Goal: Information Seeking & Learning: Learn about a topic

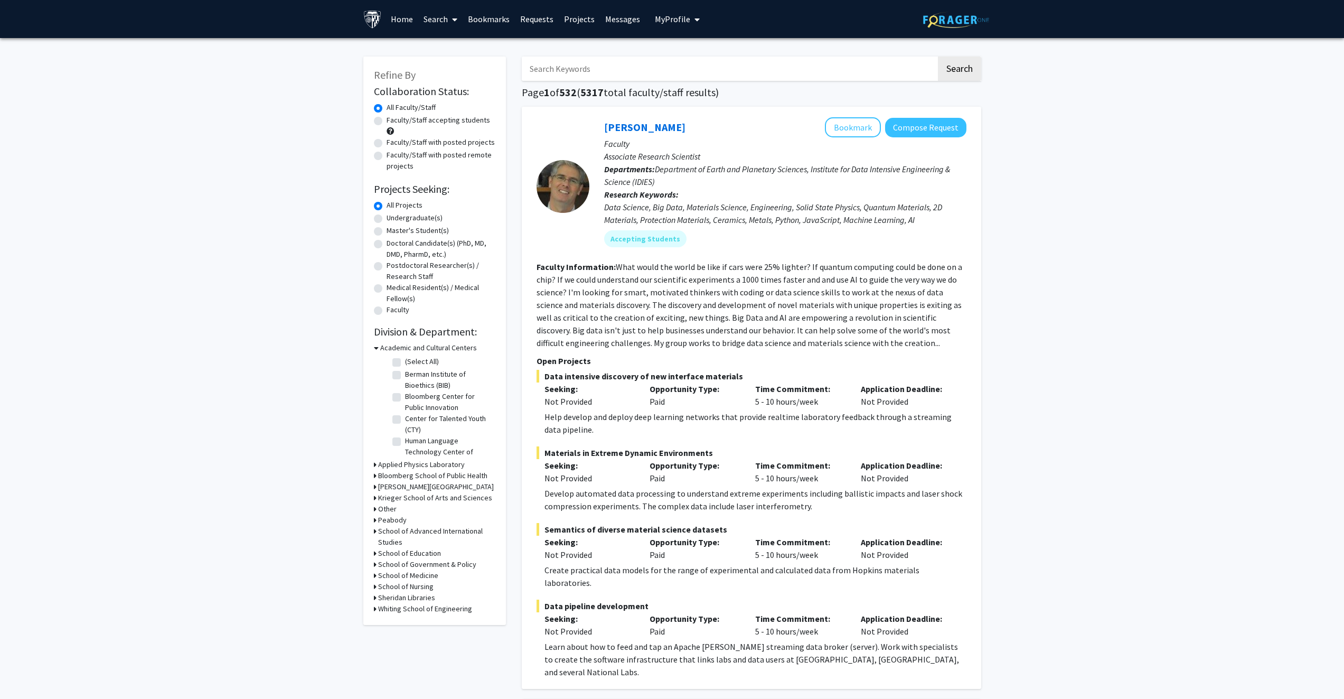
click at [393, 231] on label "Master's Student(s)" at bounding box center [417, 230] width 62 height 11
click at [393, 231] on input "Master's Student(s)" at bounding box center [389, 228] width 7 height 7
radio input "true"
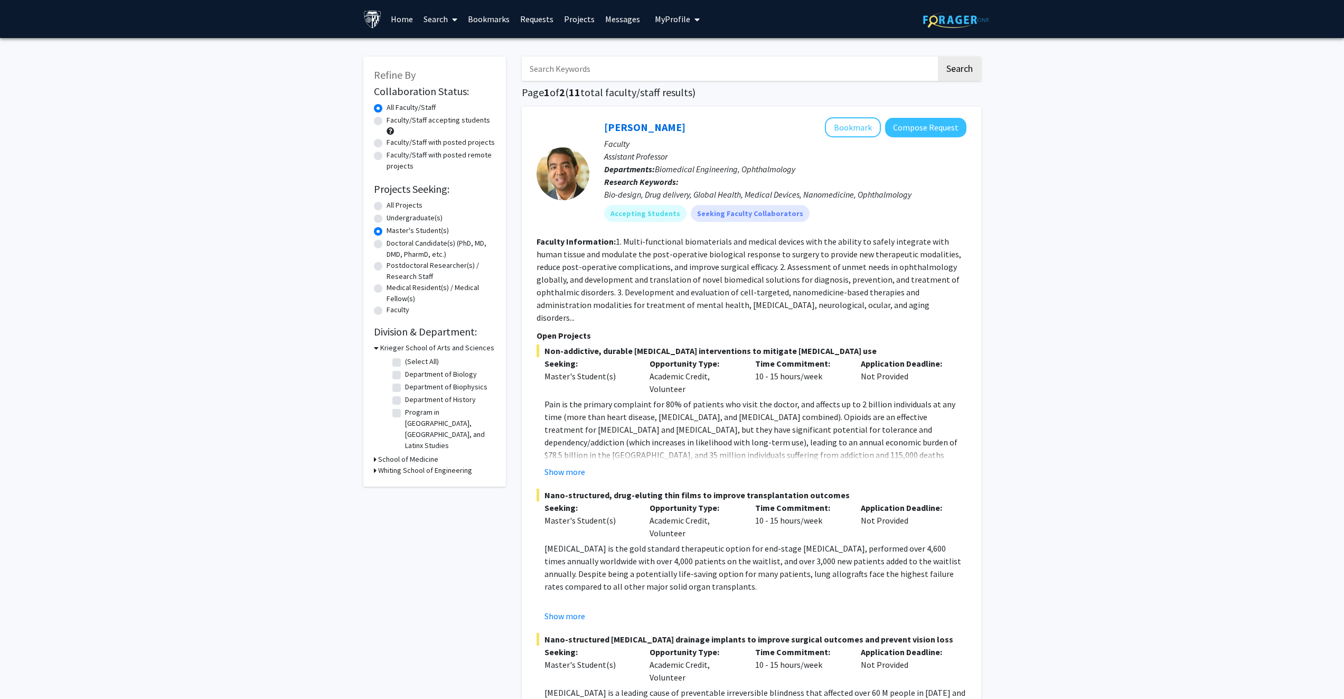
click at [386, 118] on label "Faculty/Staff accepting students" at bounding box center [437, 120] width 103 height 11
click at [386, 118] on input "Faculty/Staff accepting students" at bounding box center [389, 118] width 7 height 7
radio input "true"
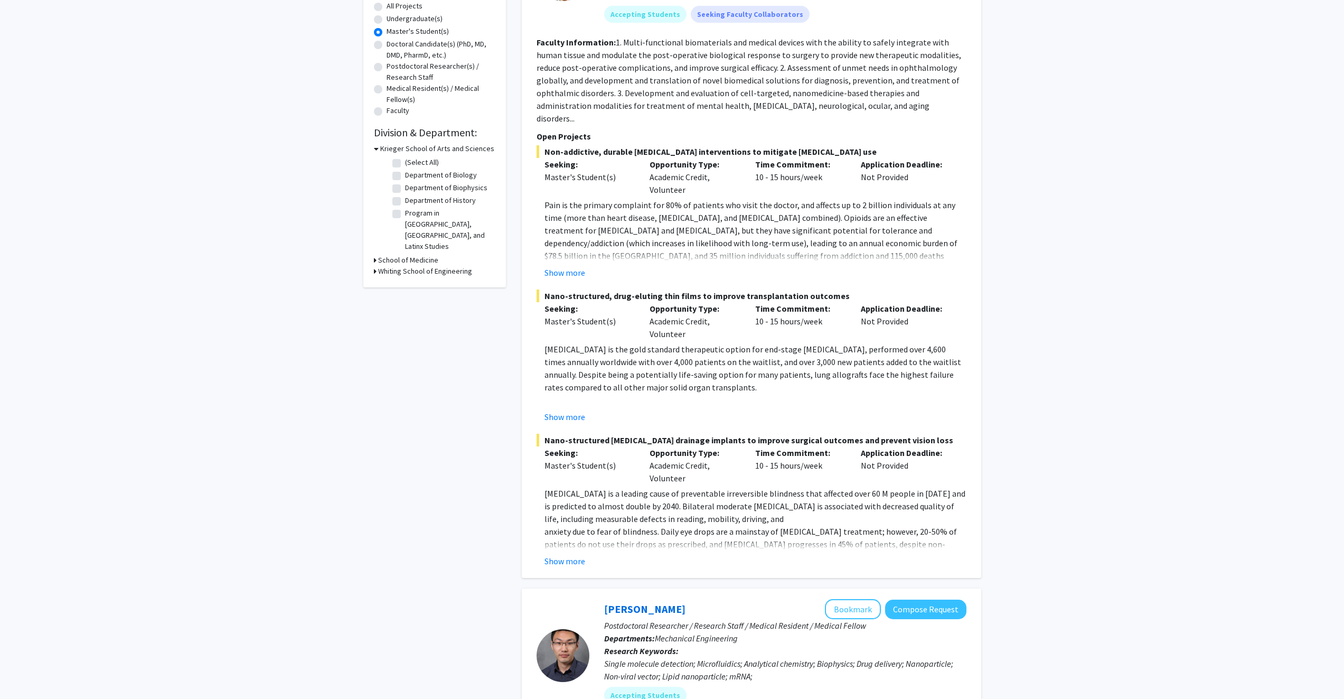
scroll to position [53, 0]
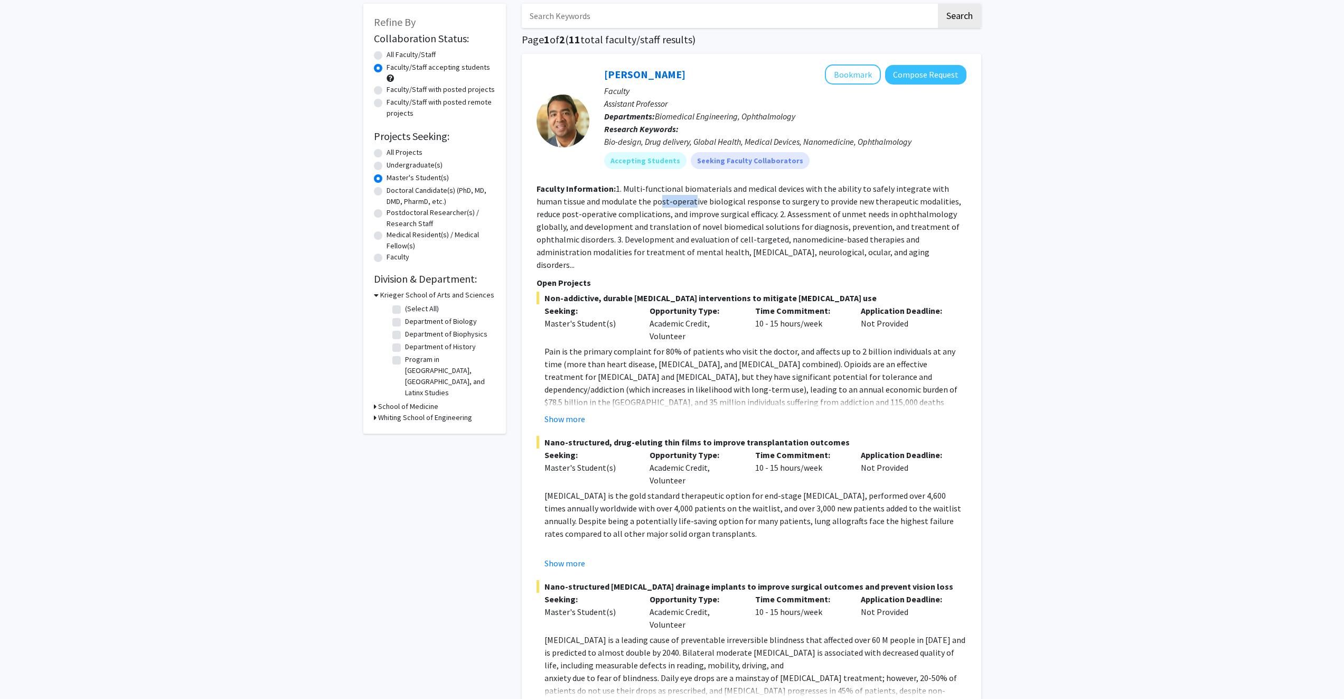
drag, startPoint x: 634, startPoint y: 195, endPoint x: 663, endPoint y: 203, distance: 30.6
click at [663, 203] on section "Faculty Information: 1. Multi-functional biomaterials and medical devices with …" at bounding box center [751, 226] width 430 height 89
click at [733, 226] on fg-read-more "1. Multi-functional biomaterials and medical devices with the ability to safely…" at bounding box center [748, 226] width 424 height 87
click at [700, 252] on fg-read-more "1. Multi-functional biomaterials and medical devices with the ability to safely…" at bounding box center [748, 226] width 424 height 87
click at [546, 291] on span "Non-addictive, durable [MEDICAL_DATA] interventions to mitigate [MEDICAL_DATA] …" at bounding box center [751, 297] width 430 height 13
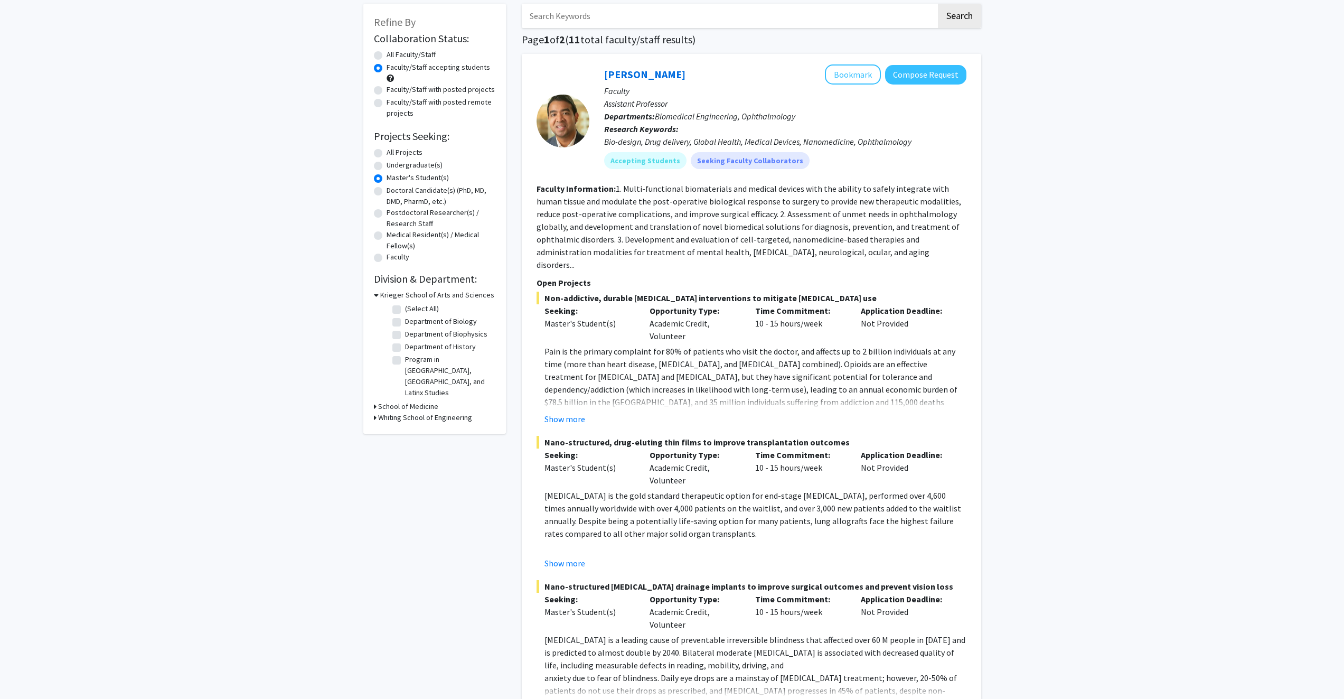
click at [554, 304] on p "Seeking:" at bounding box center [589, 310] width 90 height 13
drag, startPoint x: 546, startPoint y: 285, endPoint x: 853, endPoint y: 285, distance: 306.8
click at [853, 291] on span "Non-addictive, durable [MEDICAL_DATA] interventions to mitigate [MEDICAL_DATA] …" at bounding box center [751, 297] width 430 height 13
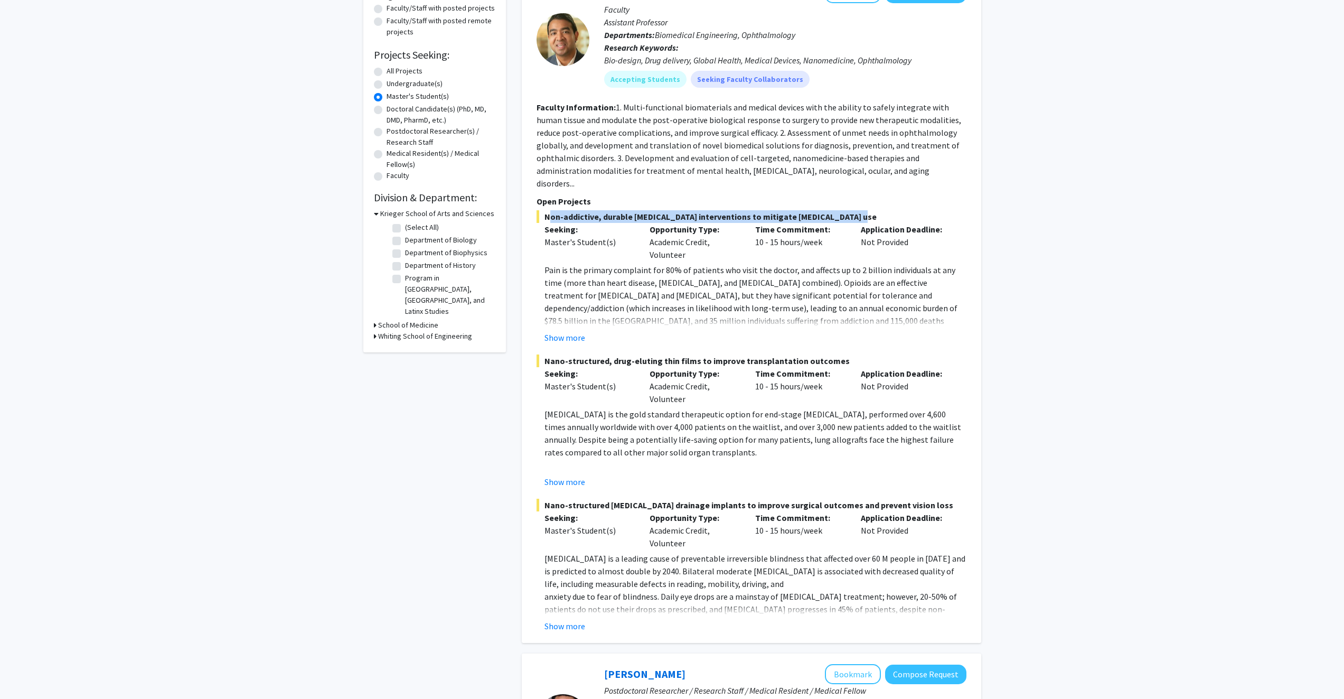
scroll to position [158, 0]
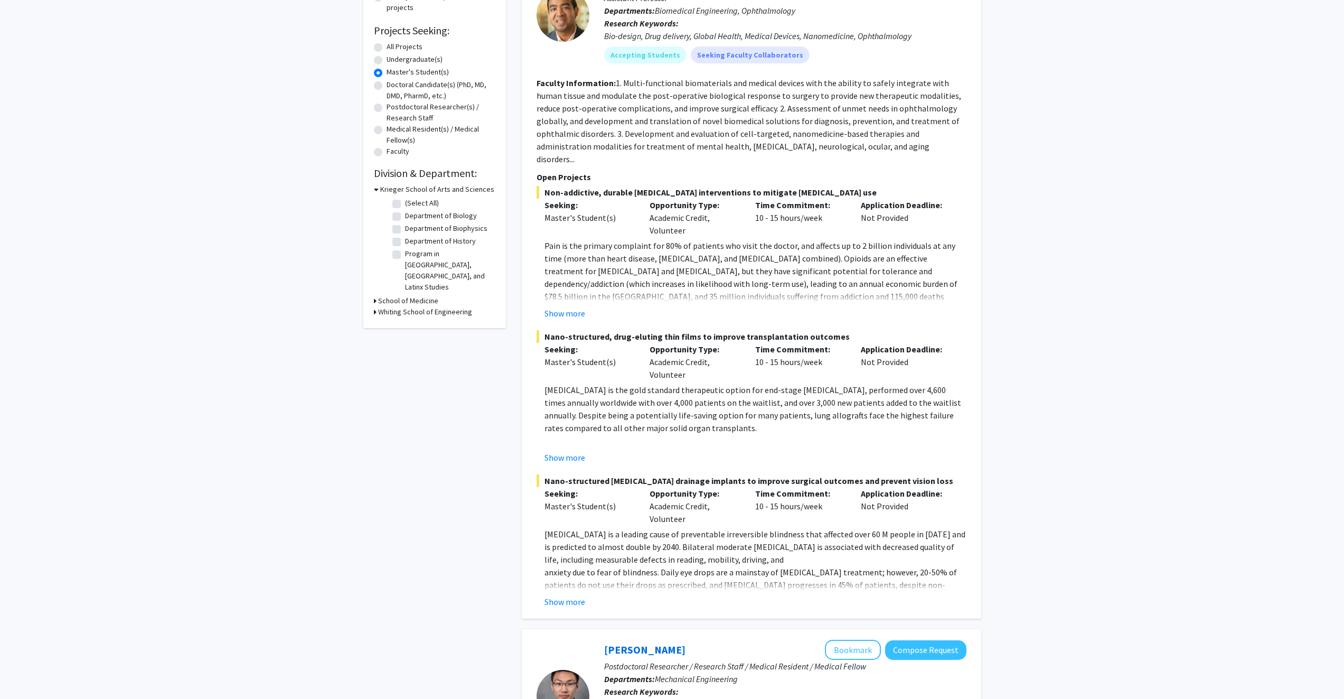
click at [749, 240] on p "Pain is the primary complaint for 80% of patients who visit the doctor, and aff…" at bounding box center [755, 283] width 422 height 89
click at [561, 307] on button "Show more" at bounding box center [564, 313] width 41 height 13
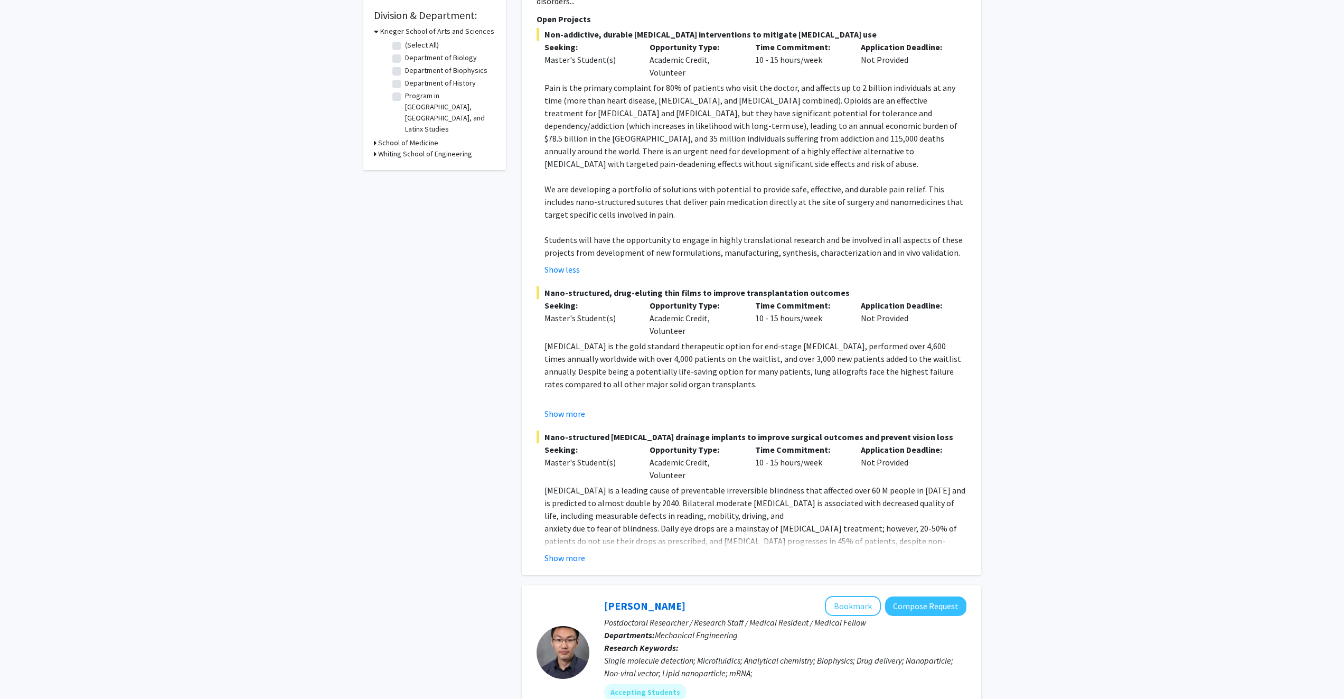
scroll to position [317, 0]
click at [560, 407] on button "Show more" at bounding box center [564, 413] width 41 height 13
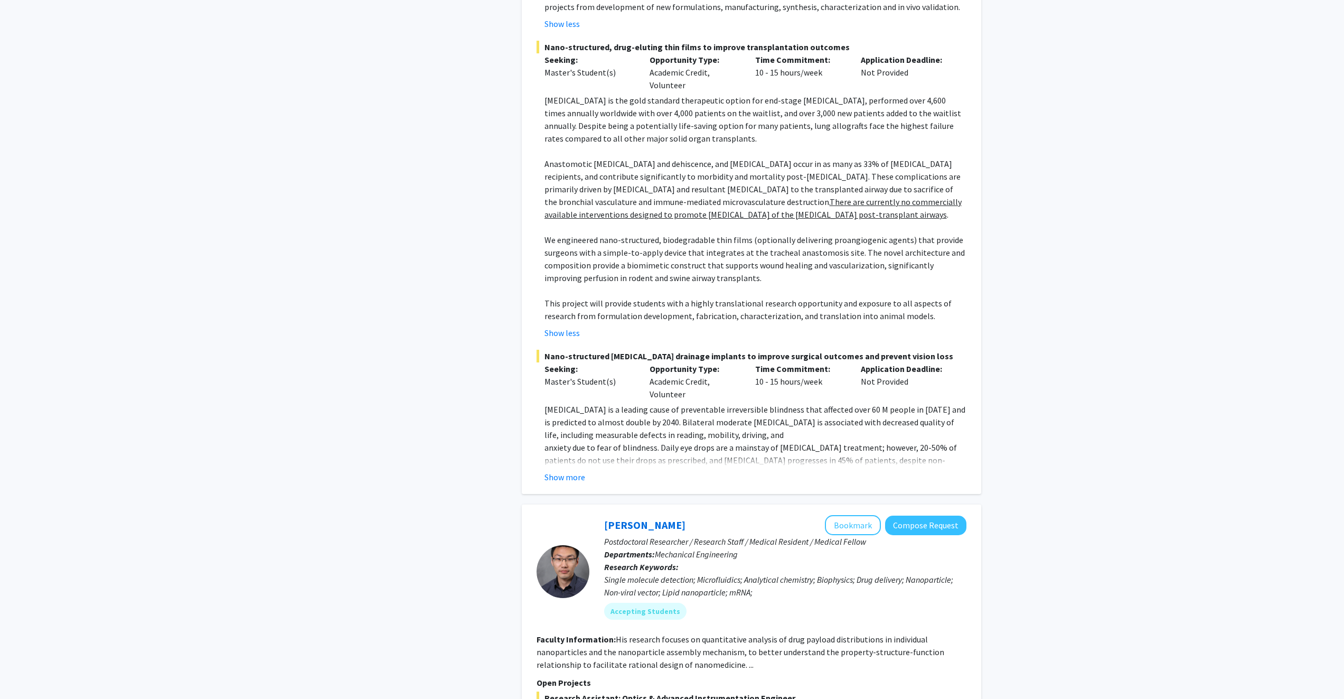
scroll to position [581, 0]
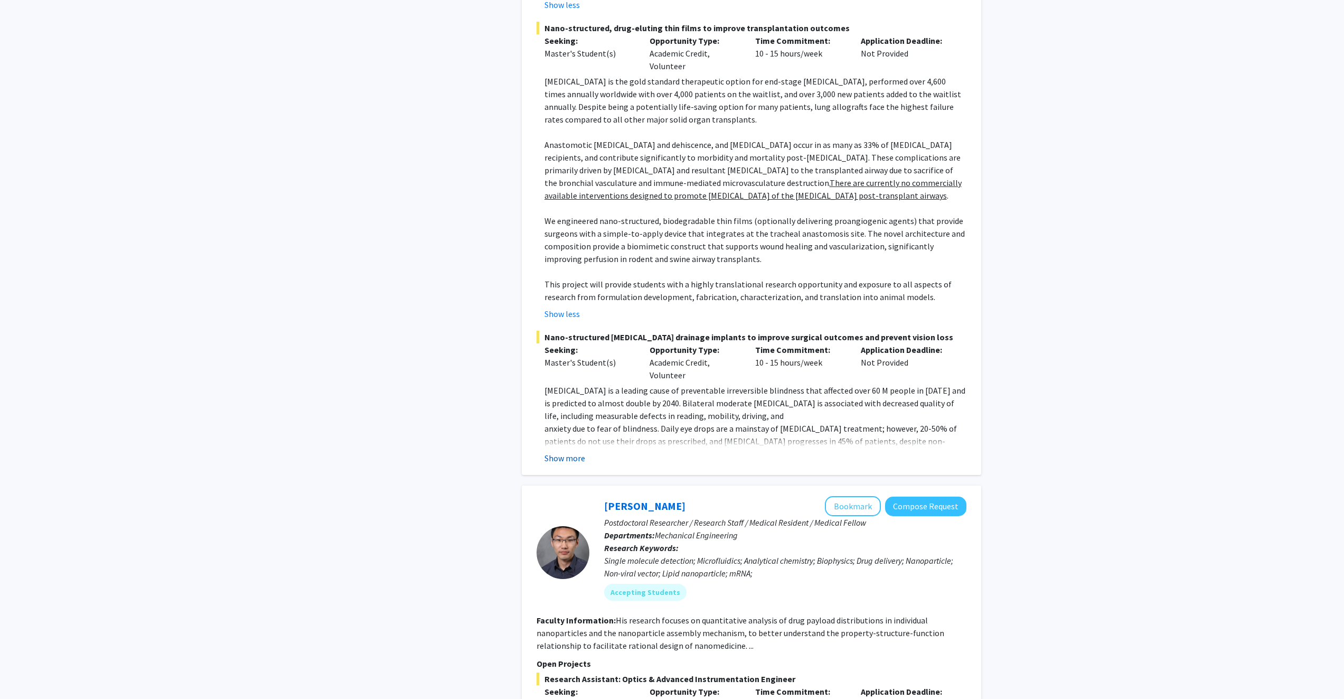
click at [560, 451] on button "Show more" at bounding box center [564, 457] width 41 height 13
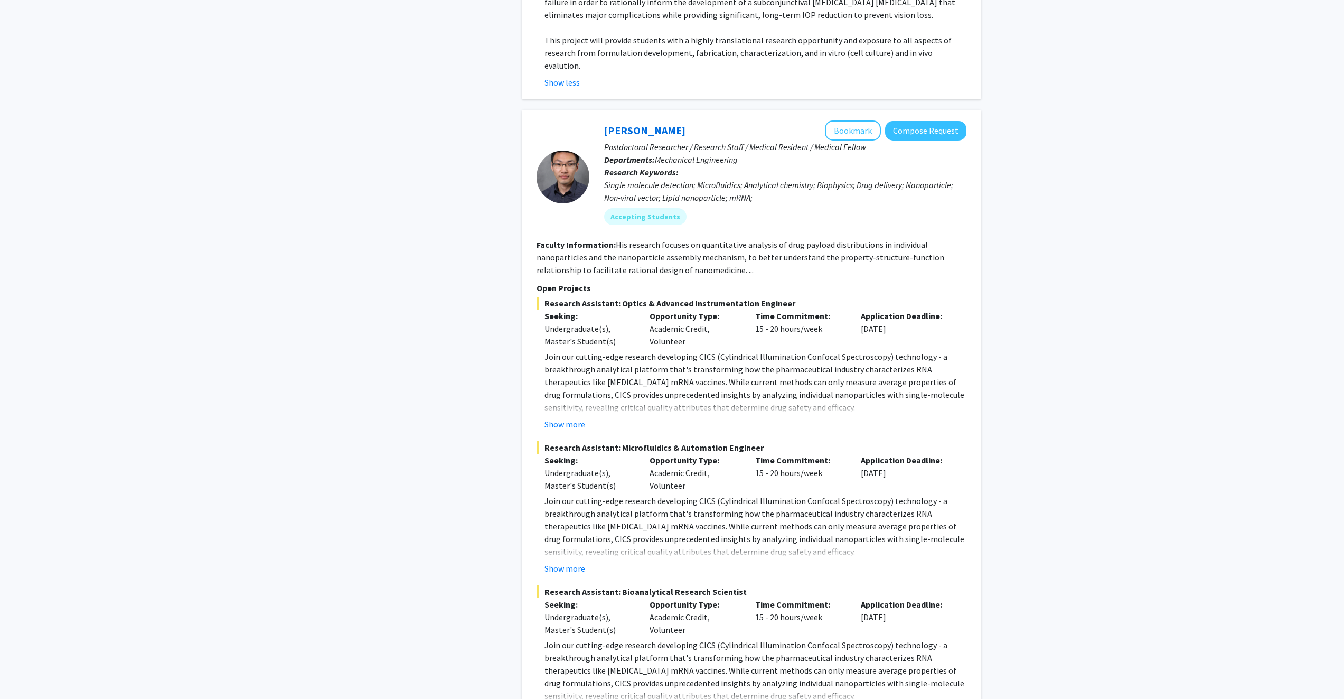
scroll to position [1109, 0]
click at [589, 322] on div "Undergraduate(s), Master's Student(s)" at bounding box center [589, 334] width 90 height 25
drag, startPoint x: 606, startPoint y: 268, endPoint x: 818, endPoint y: 276, distance: 212.4
click at [818, 296] on div "Research Assistant: Optics & Advanced Instrumentation Engineer Seeking: Undergr…" at bounding box center [751, 363] width 430 height 134
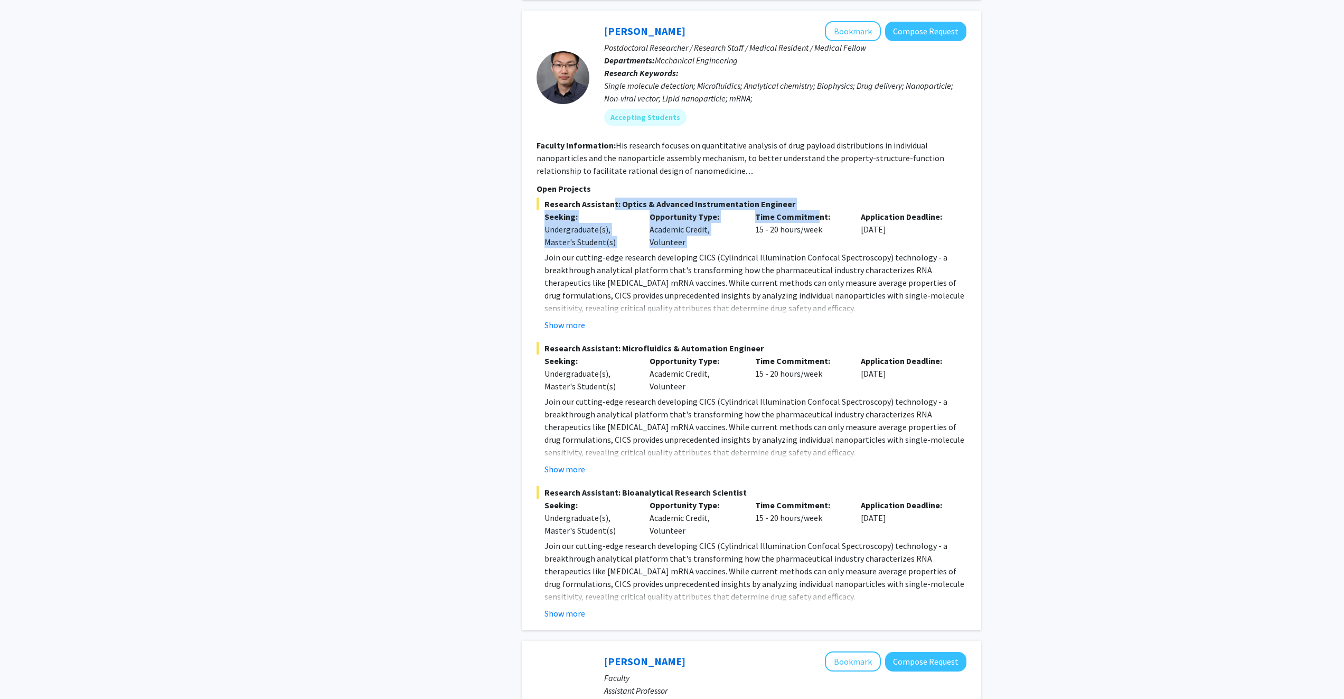
scroll to position [1214, 0]
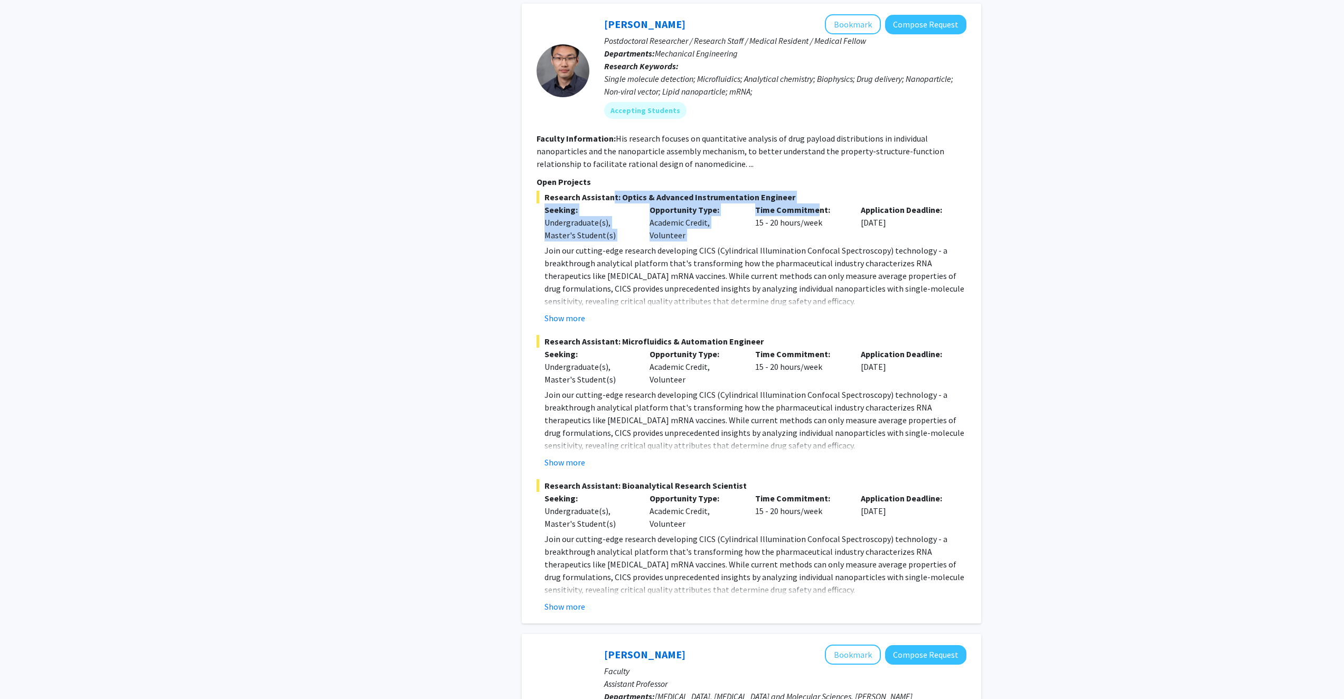
drag, startPoint x: 620, startPoint y: 447, endPoint x: 775, endPoint y: 447, distance: 155.2
click at [775, 479] on span "Research Assistant: Bioanalytical Research Scientist" at bounding box center [751, 485] width 430 height 13
click at [780, 532] on p "Join our cutting-edge research developing CICS (Cylindrical Illumination Confoc…" at bounding box center [755, 563] width 422 height 63
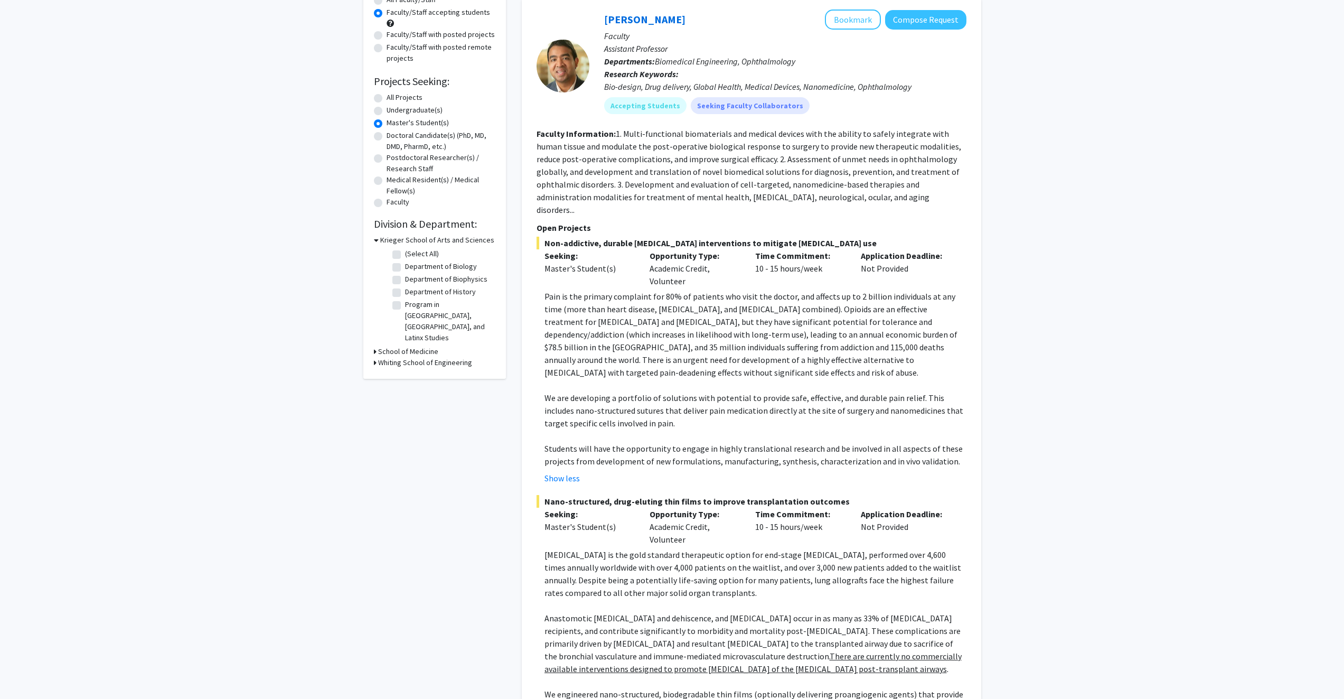
scroll to position [264, 0]
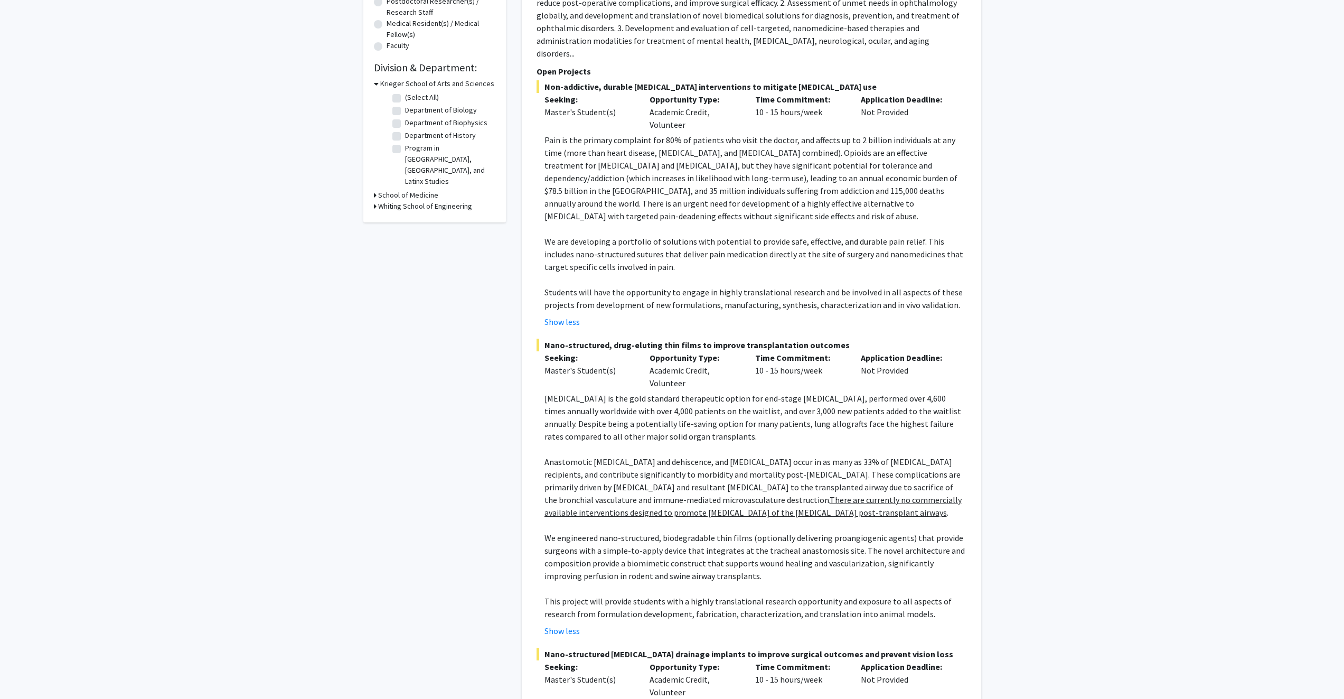
click at [379, 190] on h3 "School of Medicine" at bounding box center [408, 195] width 60 height 11
click at [410, 306] on h3 "Whiting School of Engineering" at bounding box center [425, 311] width 94 height 11
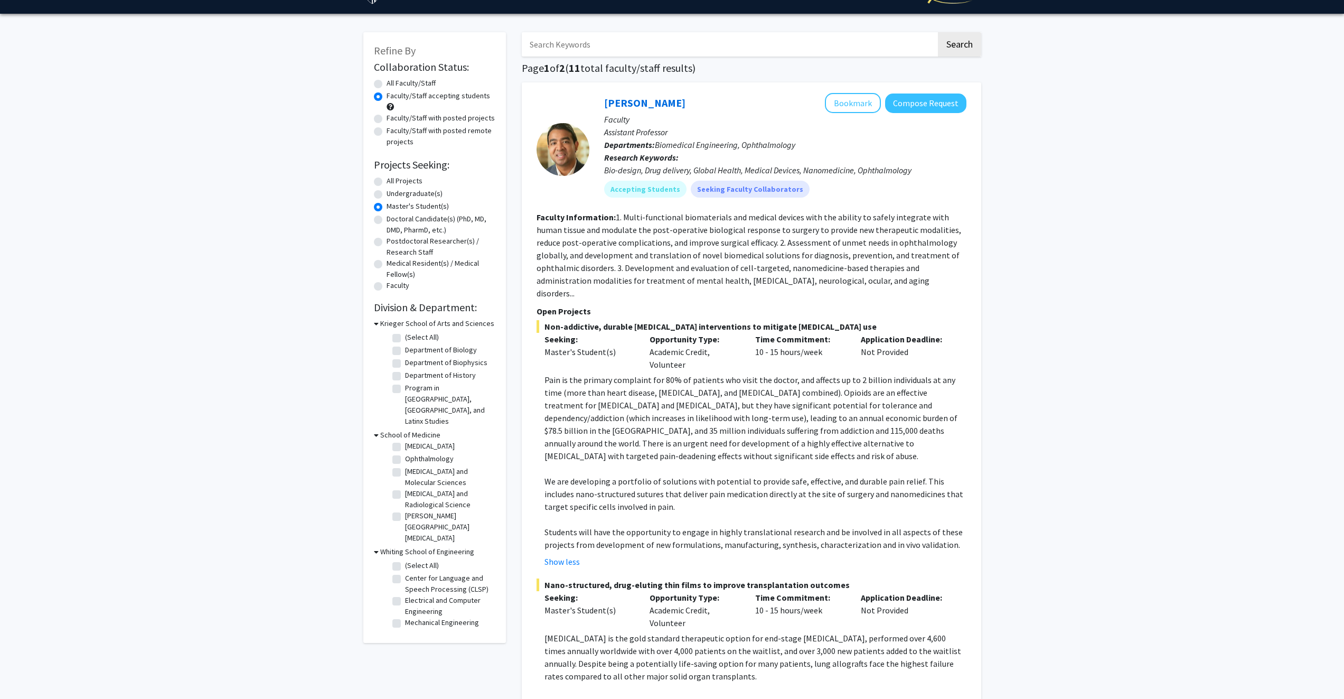
scroll to position [0, 0]
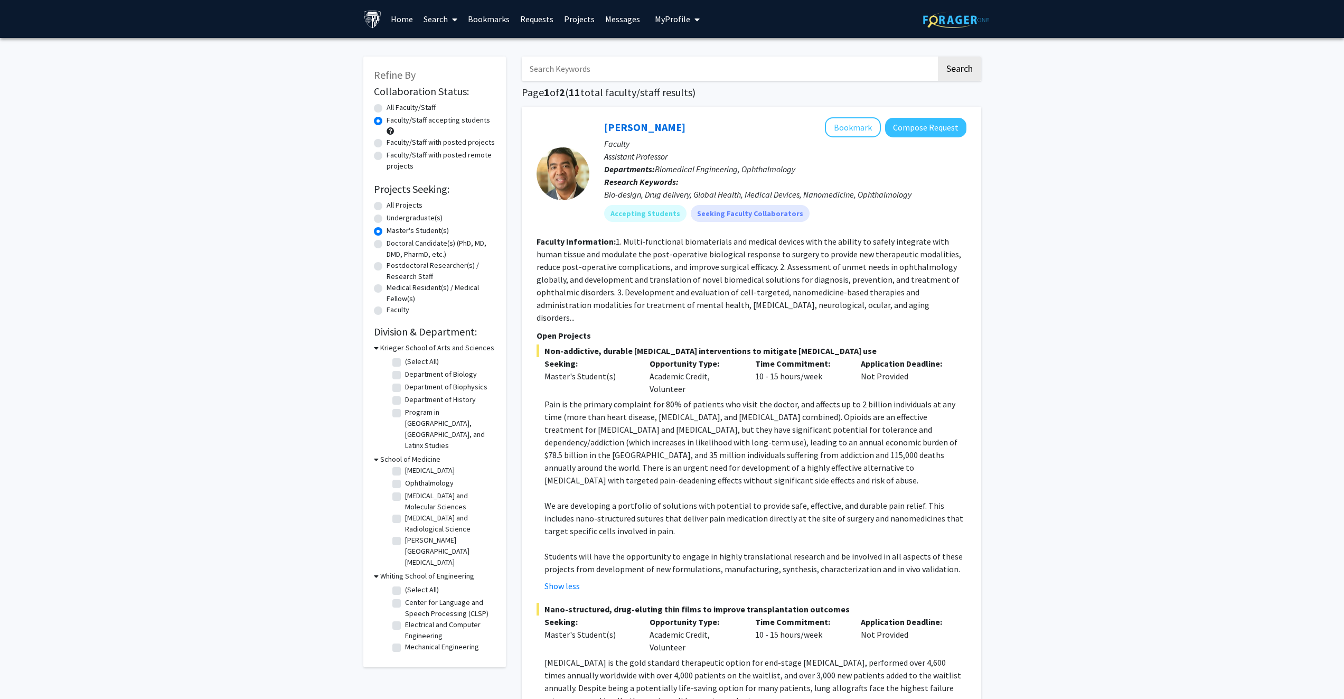
click at [386, 142] on label "Faculty/Staff with posted projects" at bounding box center [440, 142] width 108 height 11
click at [386, 142] on input "Faculty/Staff with posted projects" at bounding box center [389, 140] width 7 height 7
radio input "true"
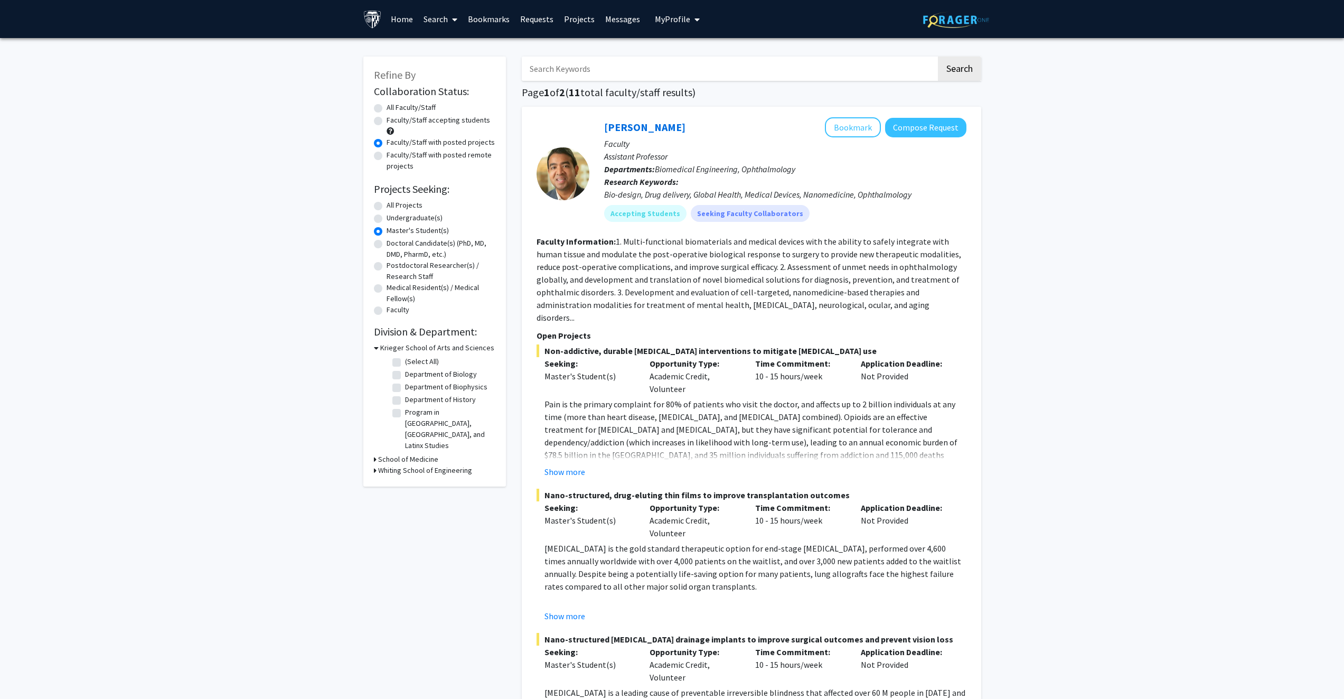
click at [386, 157] on label "Faculty/Staff with posted remote projects" at bounding box center [440, 160] width 109 height 22
click at [386, 156] on input "Faculty/Staff with posted remote projects" at bounding box center [389, 152] width 7 height 7
radio input "true"
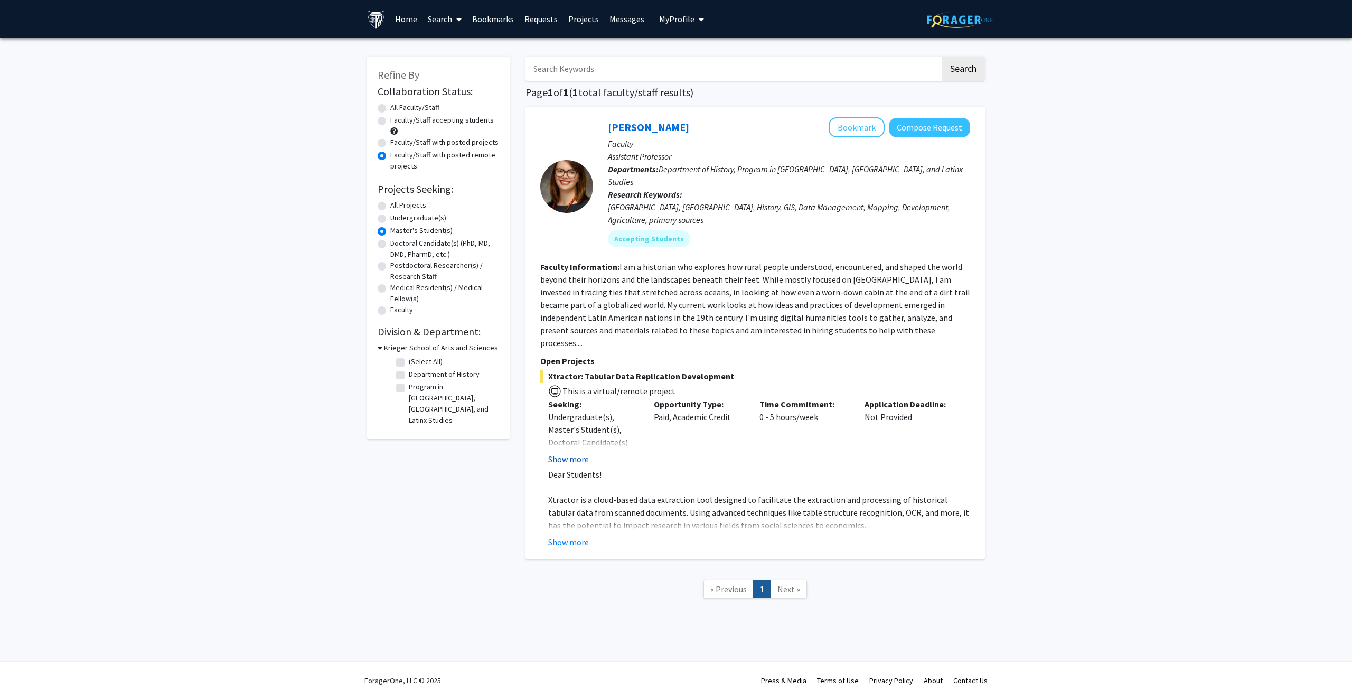
click at [577, 452] on button "Show more" at bounding box center [568, 458] width 41 height 13
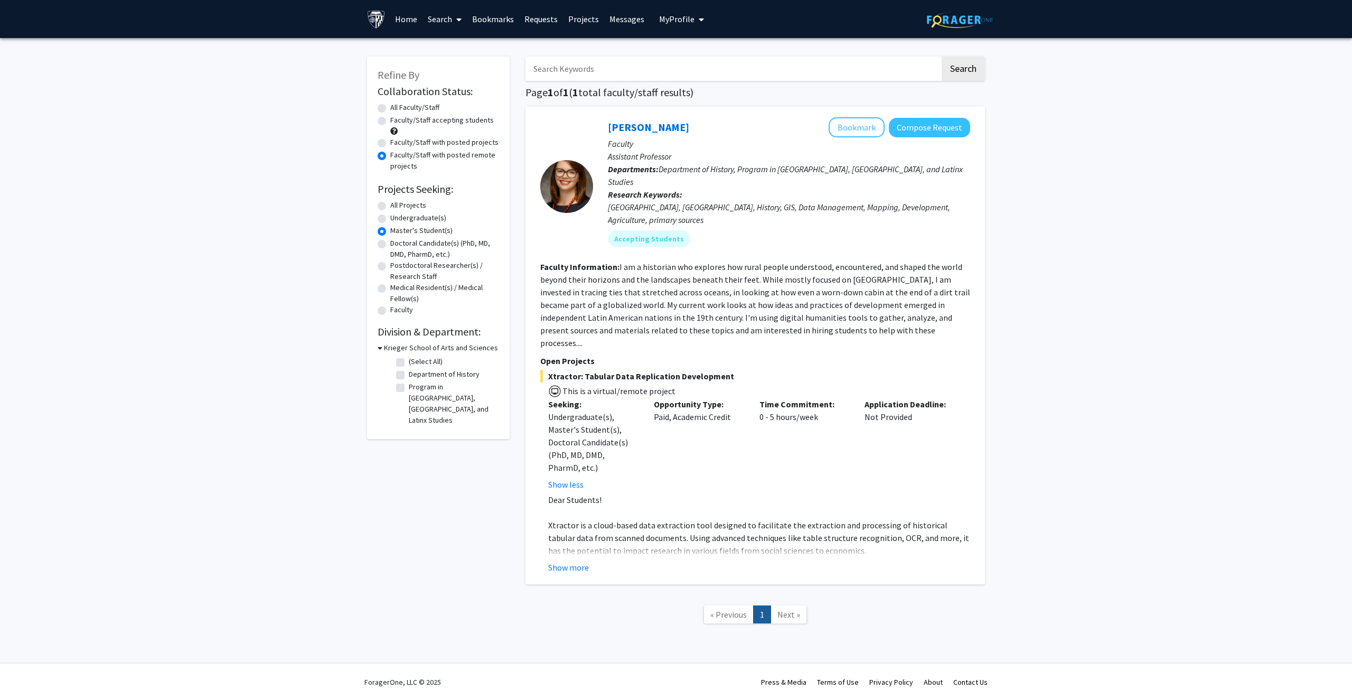
click at [569, 533] on fg-read-more "Dear Students! Xtractor is a cloud-based data extraction tool designed to facil…" at bounding box center [755, 533] width 430 height 80
click at [569, 561] on button "Show more" at bounding box center [568, 567] width 41 height 13
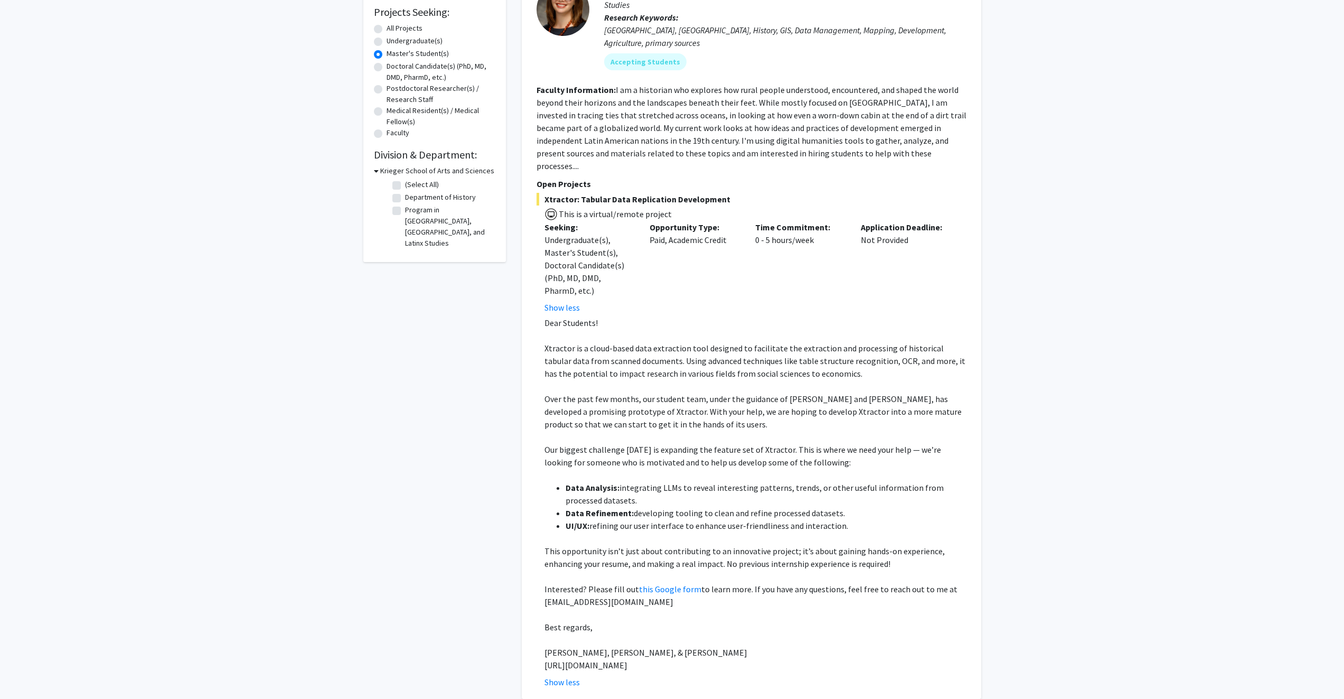
scroll to position [268, 0]
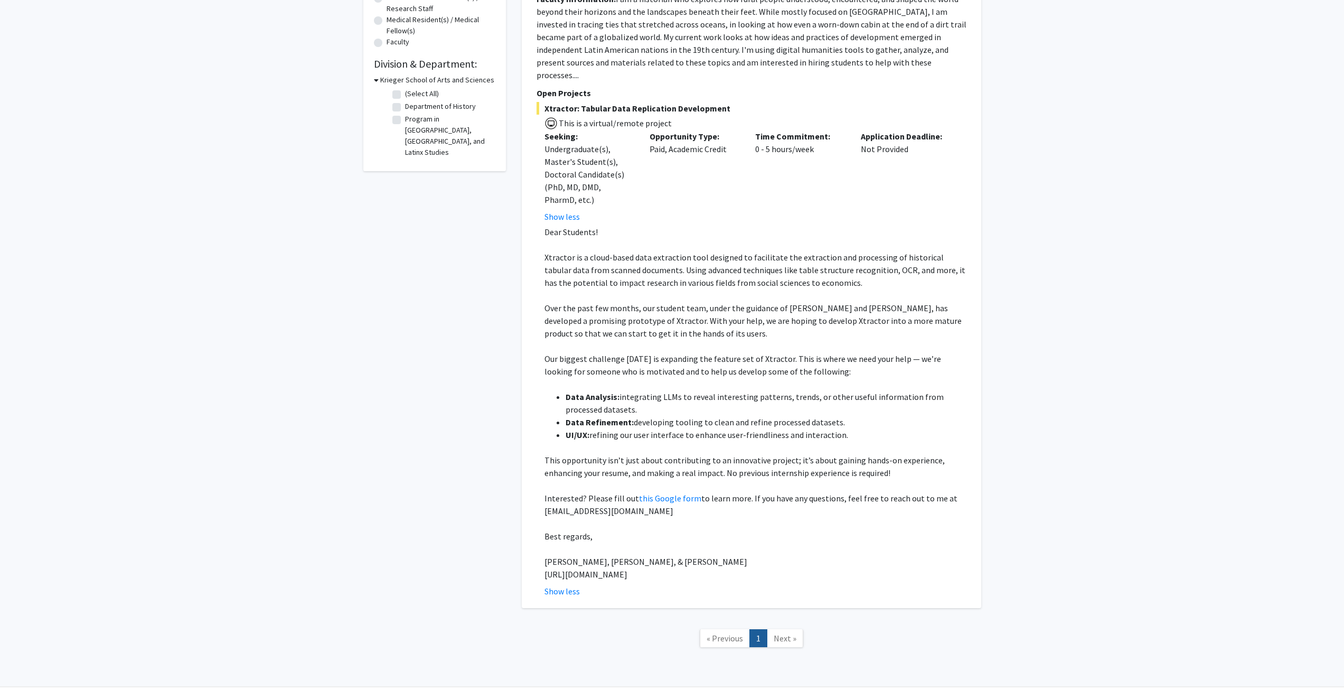
click at [790, 633] on span "Next »" at bounding box center [784, 638] width 23 height 11
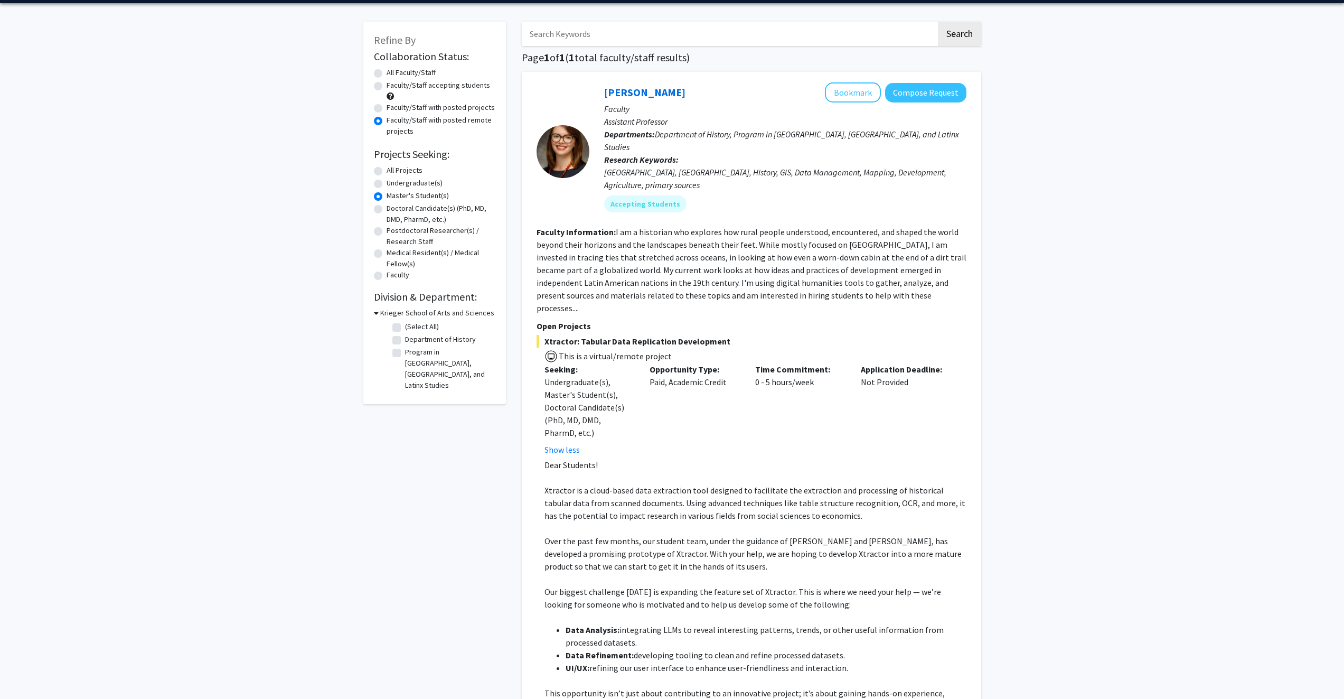
scroll to position [0, 0]
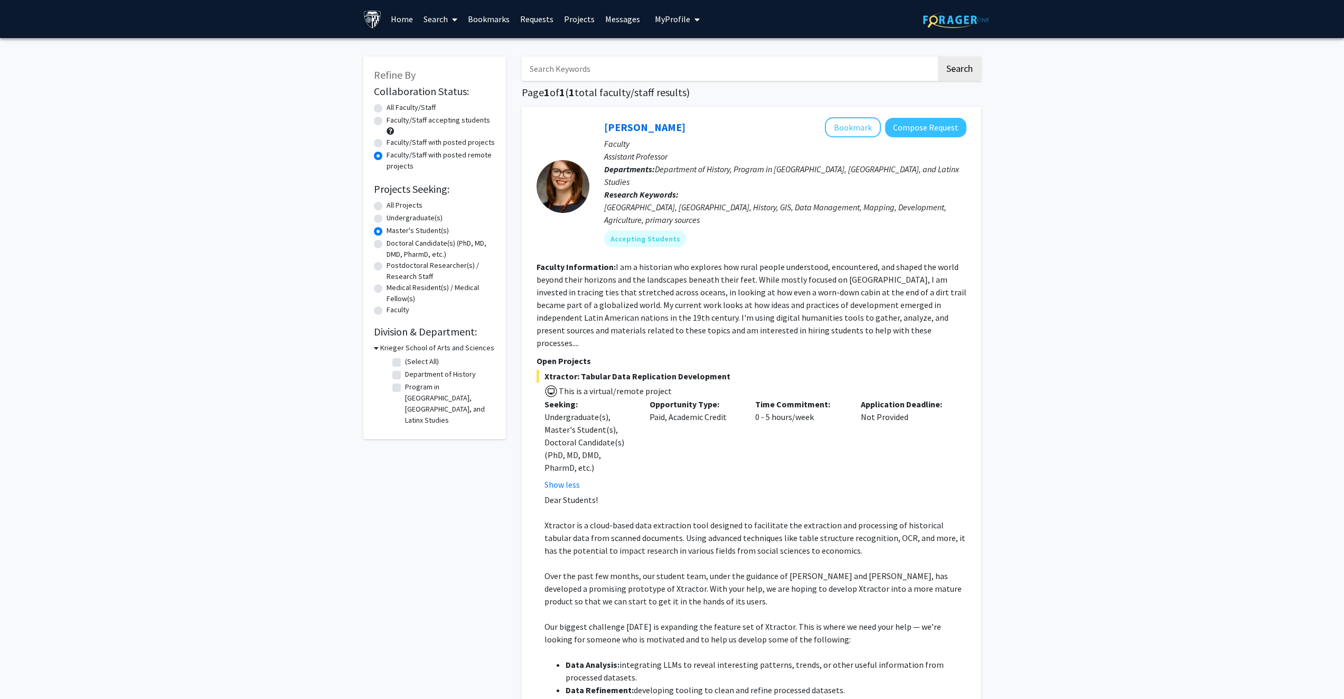
click at [846, 262] on fg-read-more "I am a historian who explores how rural people understood, encountered, and sha…" at bounding box center [751, 304] width 430 height 87
click at [813, 506] on p at bounding box center [755, 512] width 422 height 13
click at [853, 447] on div "Application Deadline: Not Provided" at bounding box center [906, 444] width 106 height 93
click at [386, 119] on label "Faculty/Staff accepting students" at bounding box center [437, 120] width 103 height 11
click at [386, 119] on input "Faculty/Staff accepting students" at bounding box center [389, 118] width 7 height 7
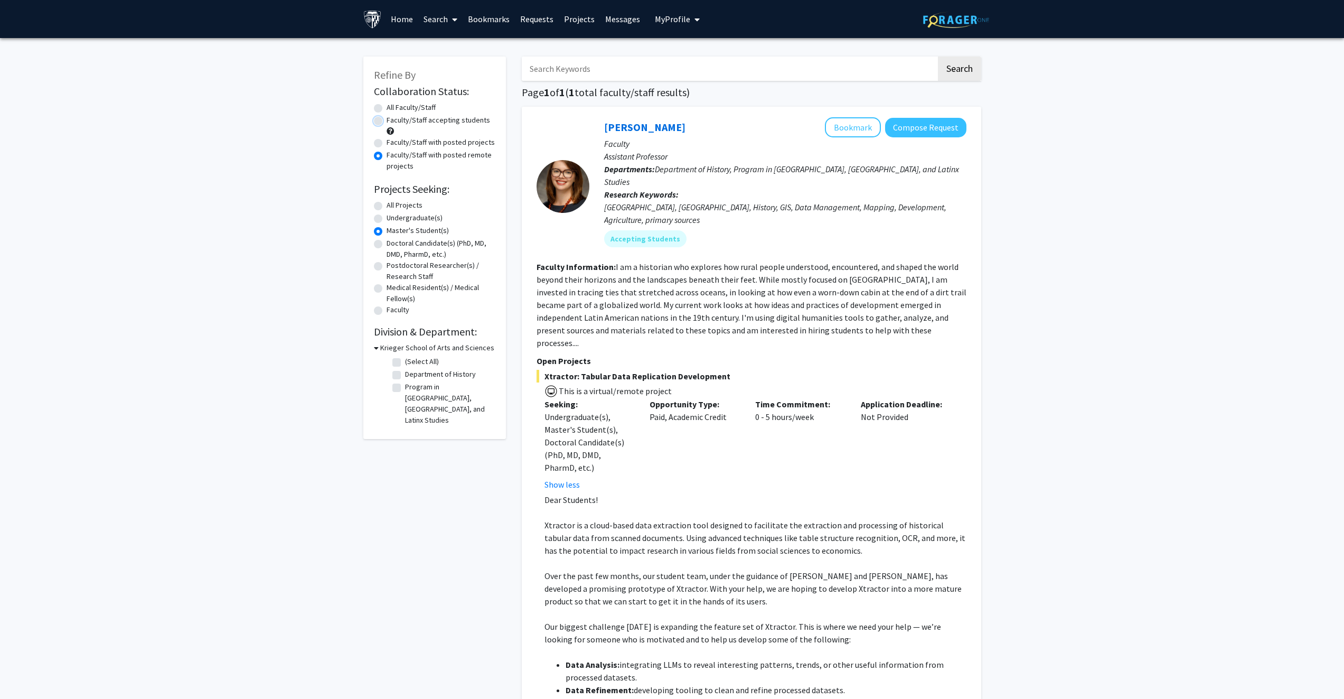
radio input "true"
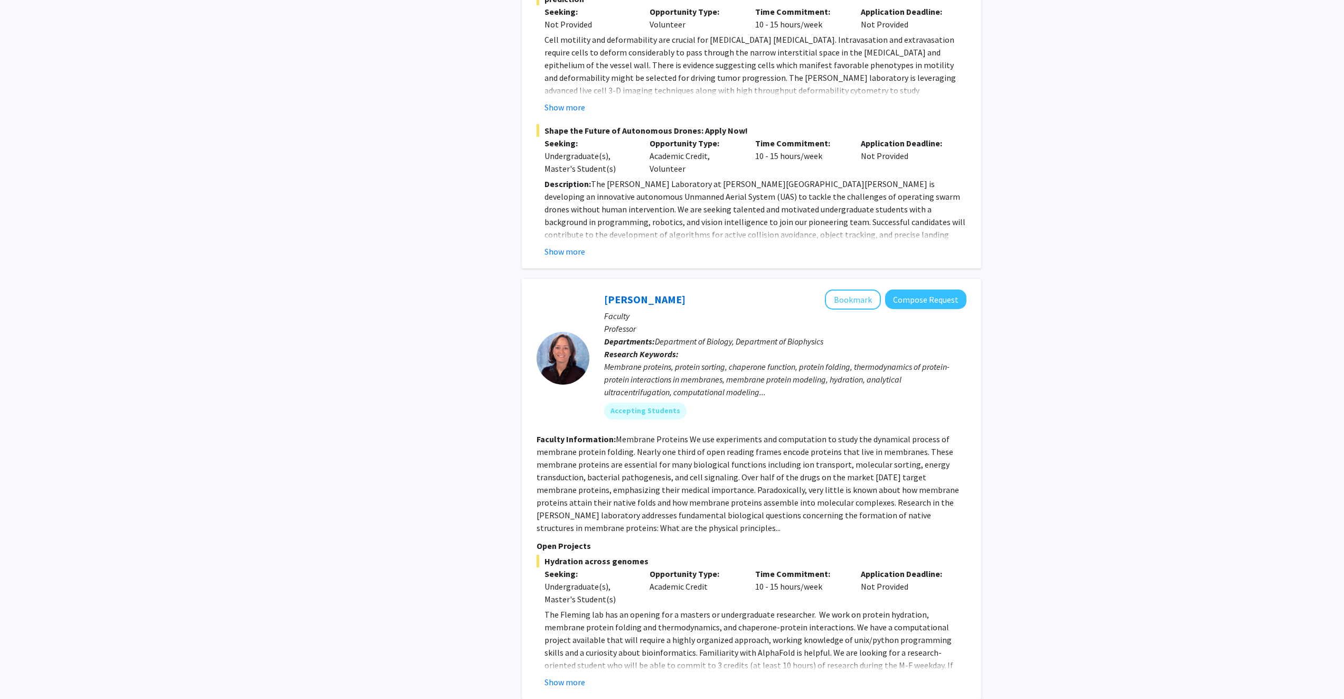
scroll to position [2798, 0]
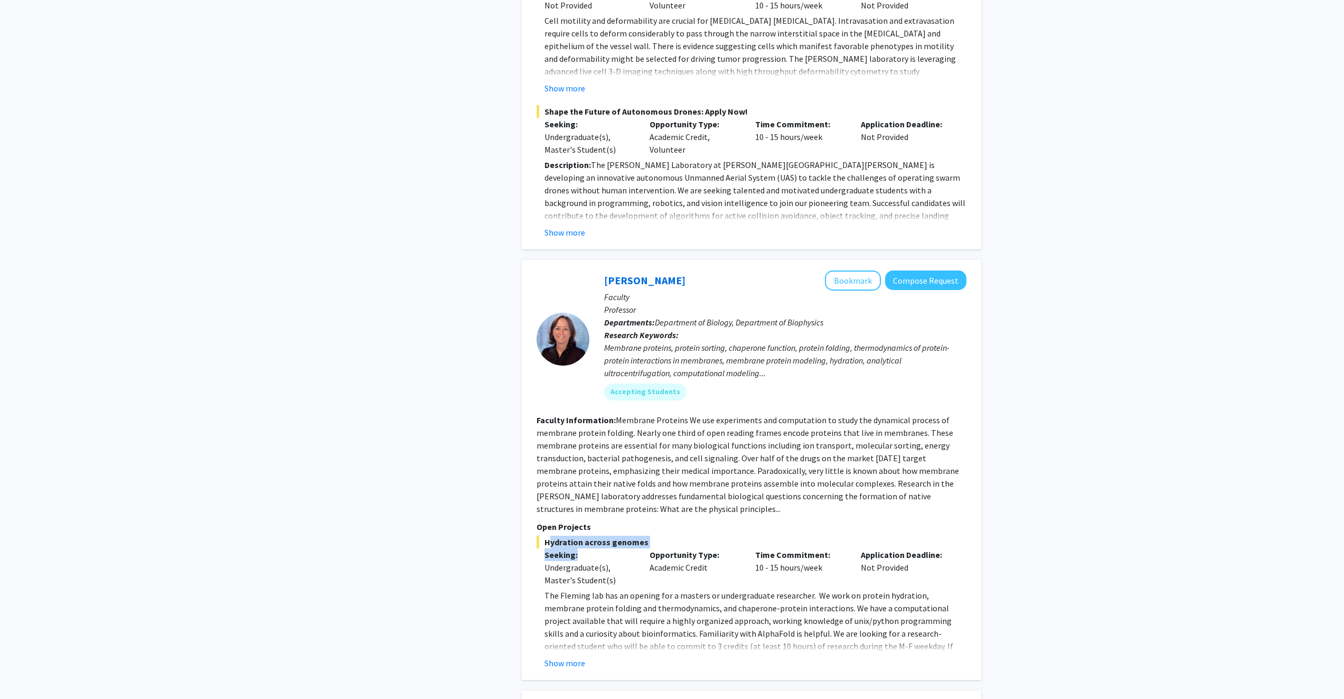
drag, startPoint x: 542, startPoint y: 464, endPoint x: 614, endPoint y: 478, distance: 72.7
click at [614, 535] on div "Hydration across genomes Seeking: Undergraduate(s), Master's Student(s) Opportu…" at bounding box center [751, 602] width 430 height 134
click at [568, 656] on button "Show more" at bounding box center [564, 662] width 41 height 13
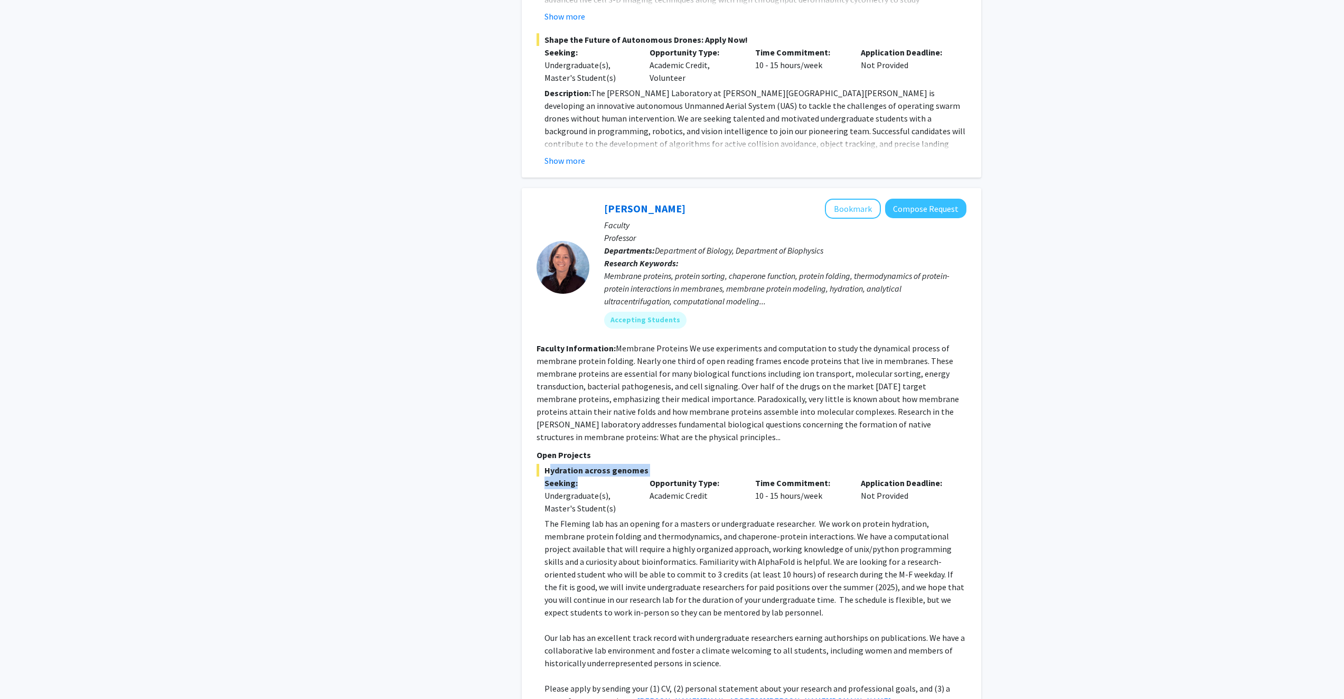
scroll to position [2904, 0]
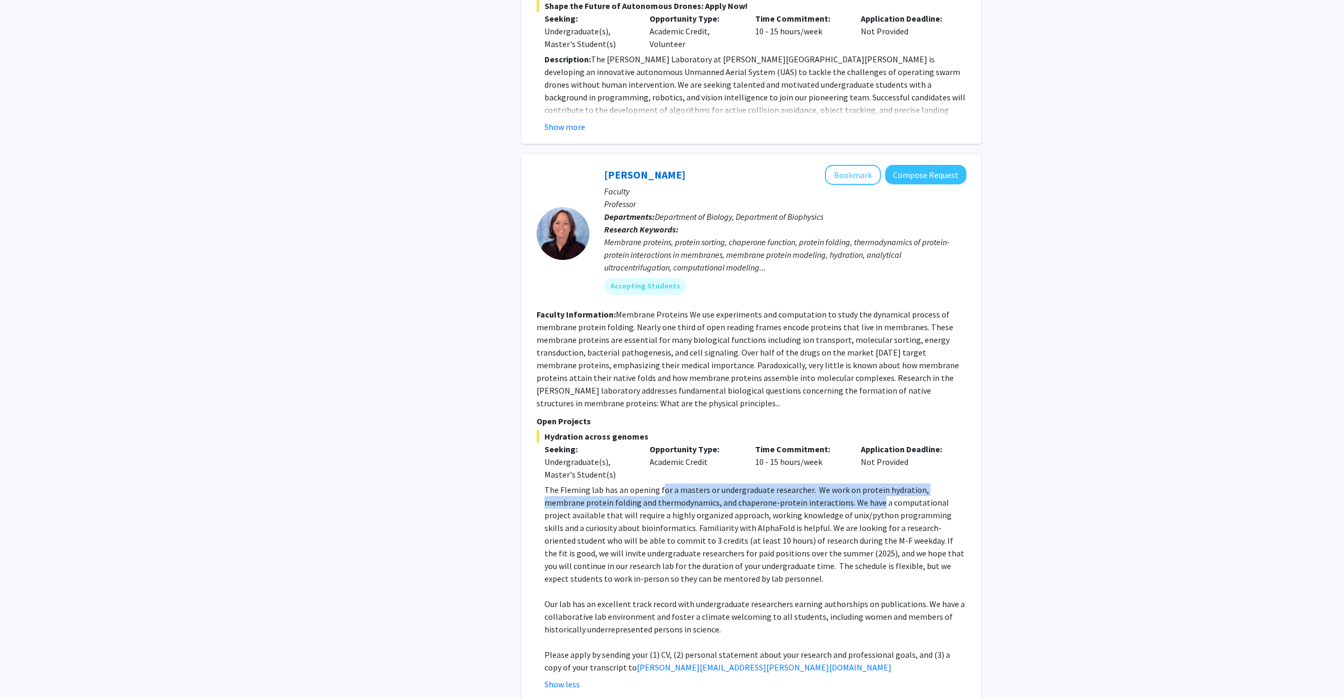
drag, startPoint x: 682, startPoint y: 412, endPoint x: 835, endPoint y: 426, distance: 153.7
click at [835, 483] on p "The Fleming lab has an opening for a masters or undergraduate researcher. We wo…" at bounding box center [755, 533] width 422 height 101
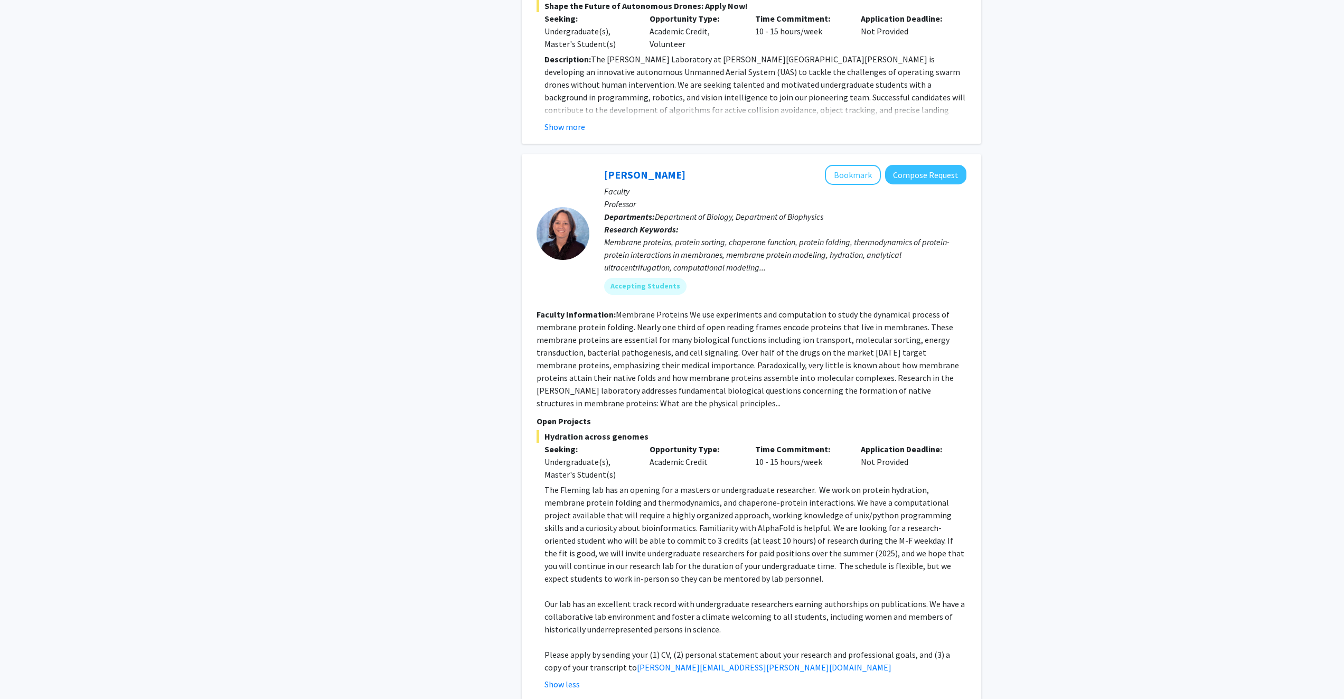
click at [871, 483] on p "The Fleming lab has an opening for a masters or undergraduate researcher. We wo…" at bounding box center [755, 533] width 422 height 101
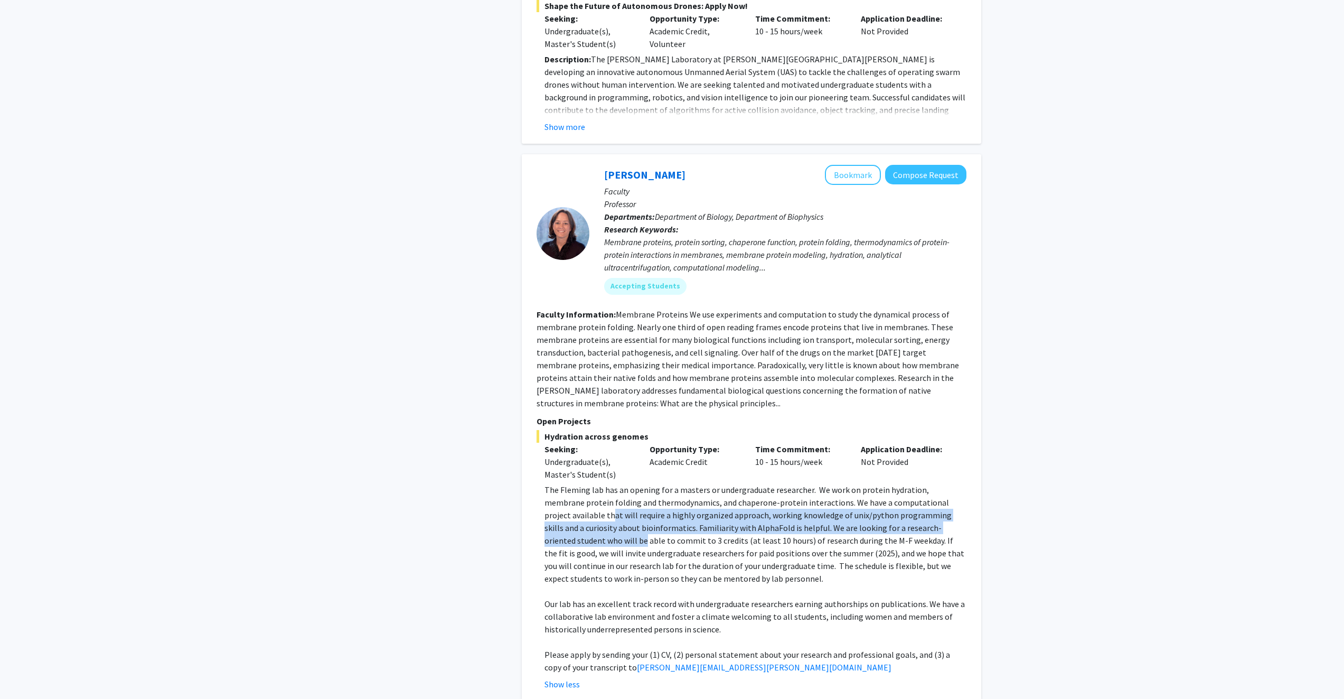
drag, startPoint x: 553, startPoint y: 442, endPoint x: 955, endPoint y: 456, distance: 401.5
click at [955, 483] on p "The Fleming lab has an opening for a masters or undergraduate researcher. We wo…" at bounding box center [755, 533] width 422 height 101
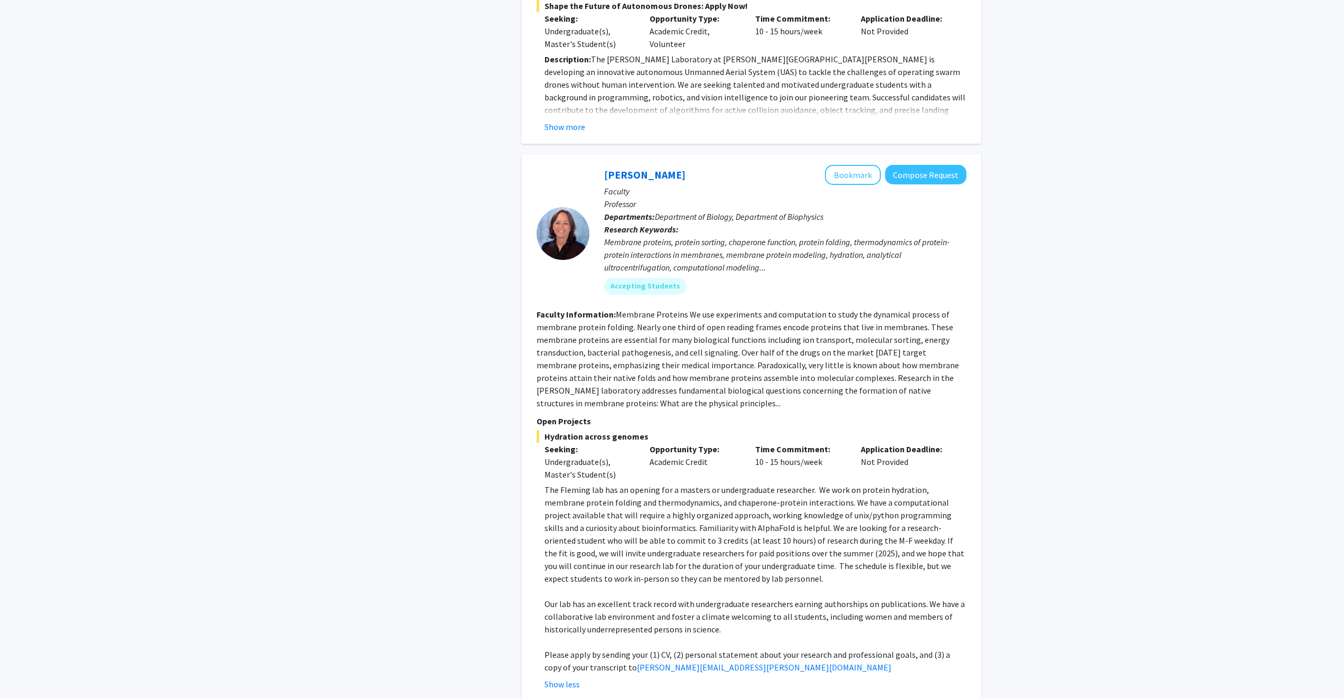
click at [722, 485] on p "The Fleming lab has an opening for a masters or undergraduate researcher. We wo…" at bounding box center [755, 533] width 422 height 101
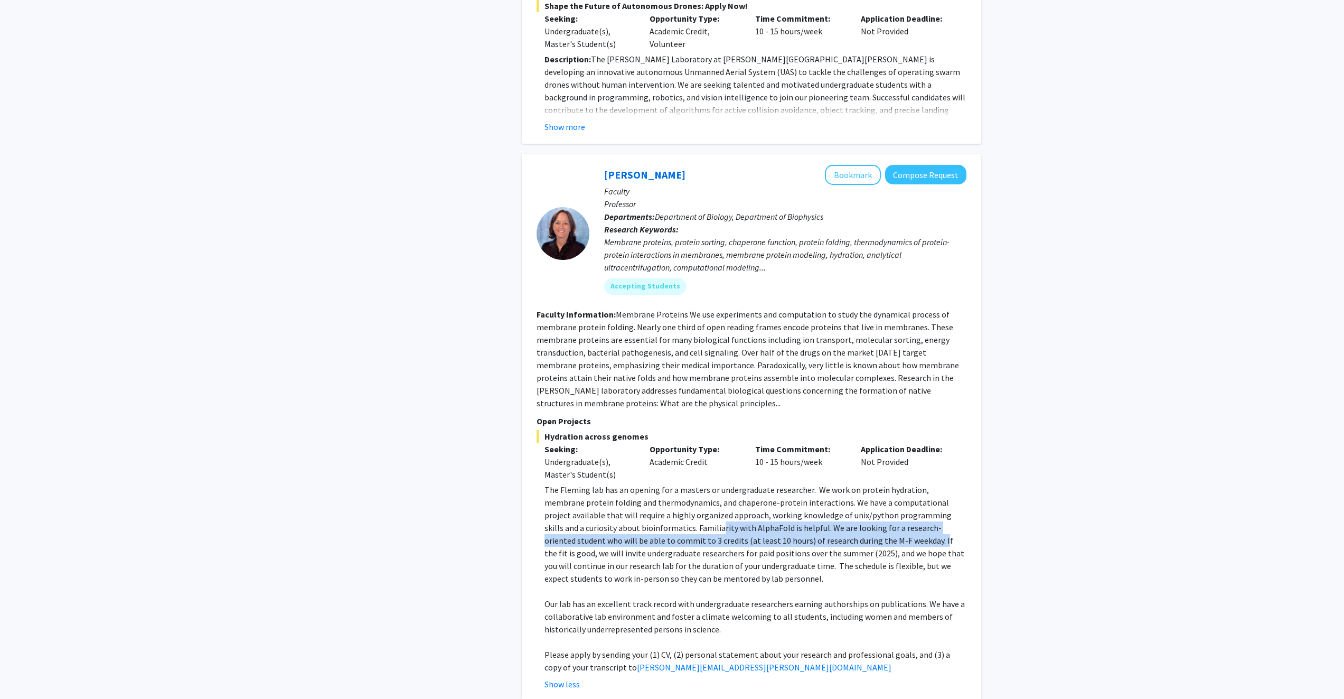
drag, startPoint x: 646, startPoint y: 455, endPoint x: 835, endPoint y: 459, distance: 189.1
click at [835, 483] on p "The Fleming lab has an opening for a masters or undergraduate researcher. We wo…" at bounding box center [755, 533] width 422 height 101
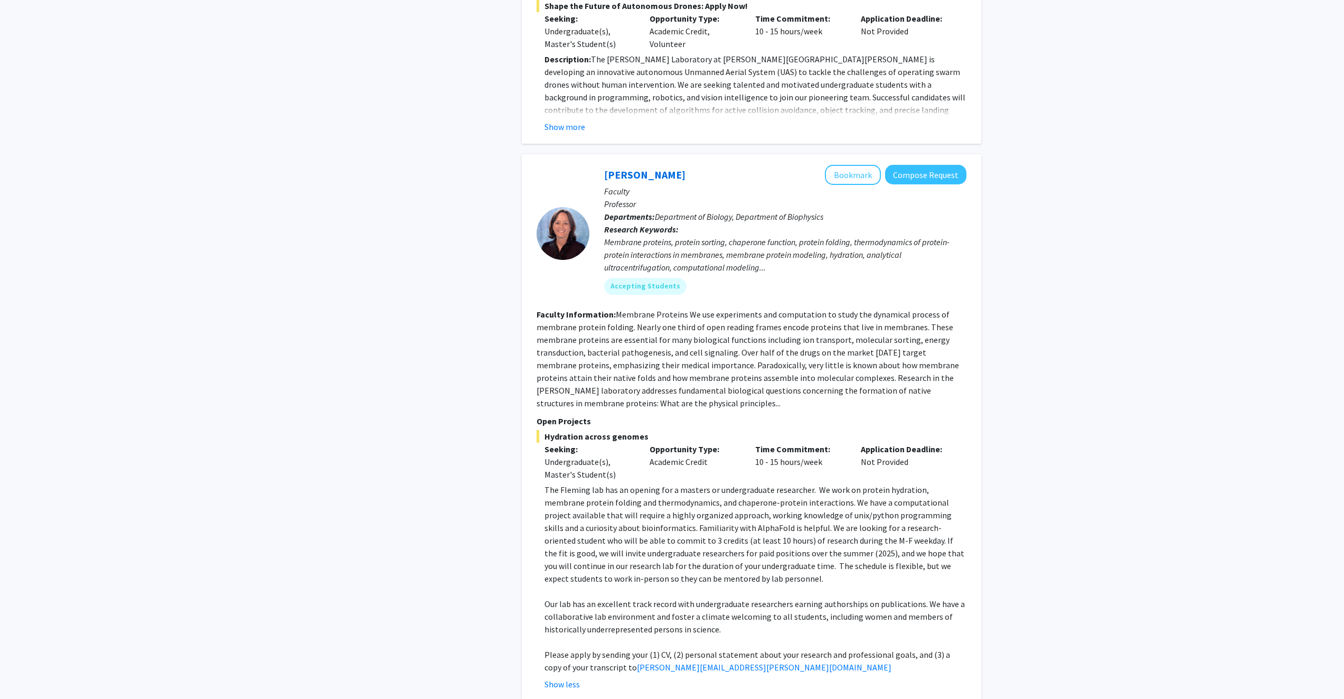
click at [843, 493] on p "The Fleming lab has an opening for a masters or undergraduate researcher. We wo…" at bounding box center [755, 533] width 422 height 101
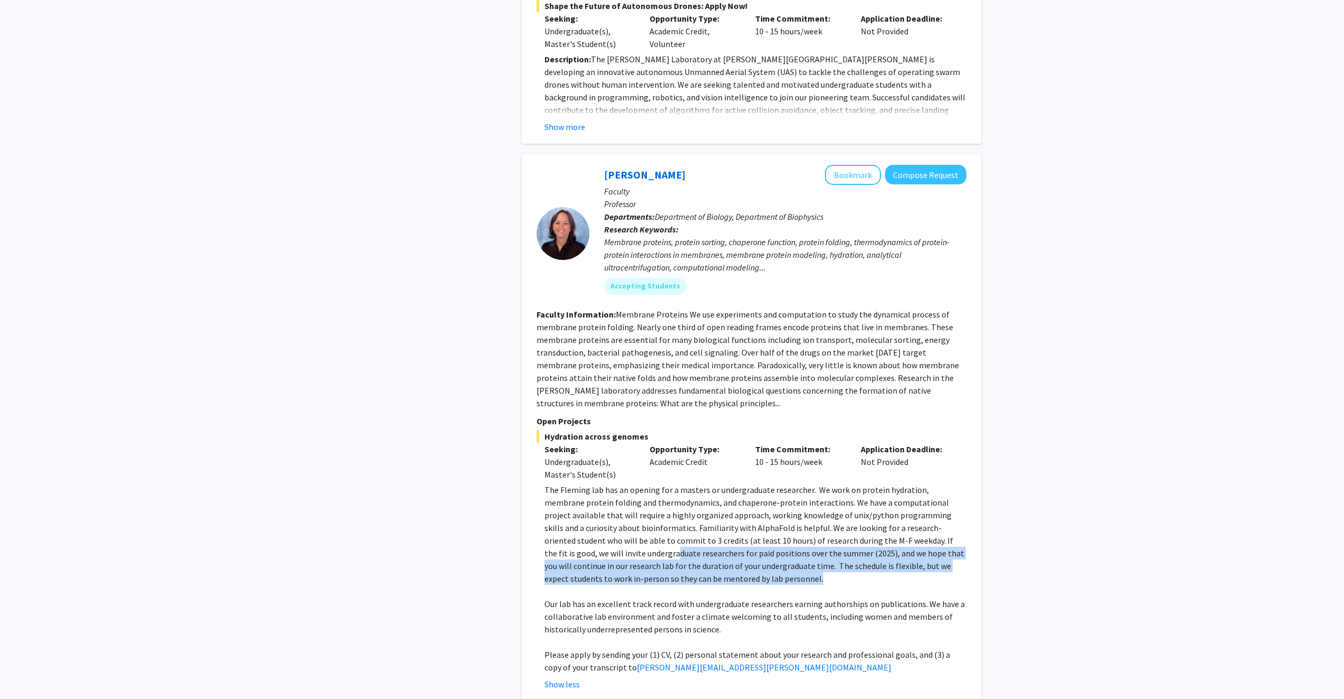
drag, startPoint x: 585, startPoint y: 476, endPoint x: 747, endPoint y: 499, distance: 163.3
click at [747, 499] on p "The Fleming lab has an opening for a masters or undergraduate researcher. We wo…" at bounding box center [755, 533] width 422 height 101
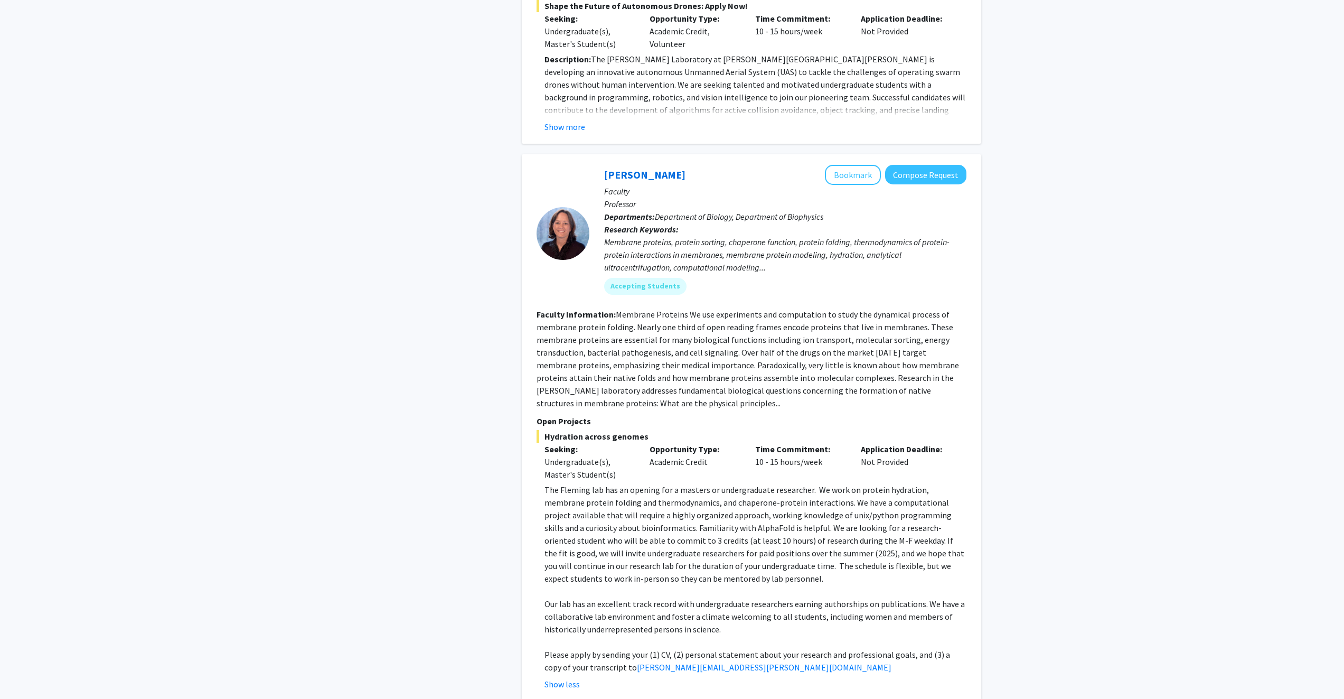
click at [810, 597] on p "Our lab has an excellent track record with undergraduate researchers earning au…" at bounding box center [755, 616] width 422 height 38
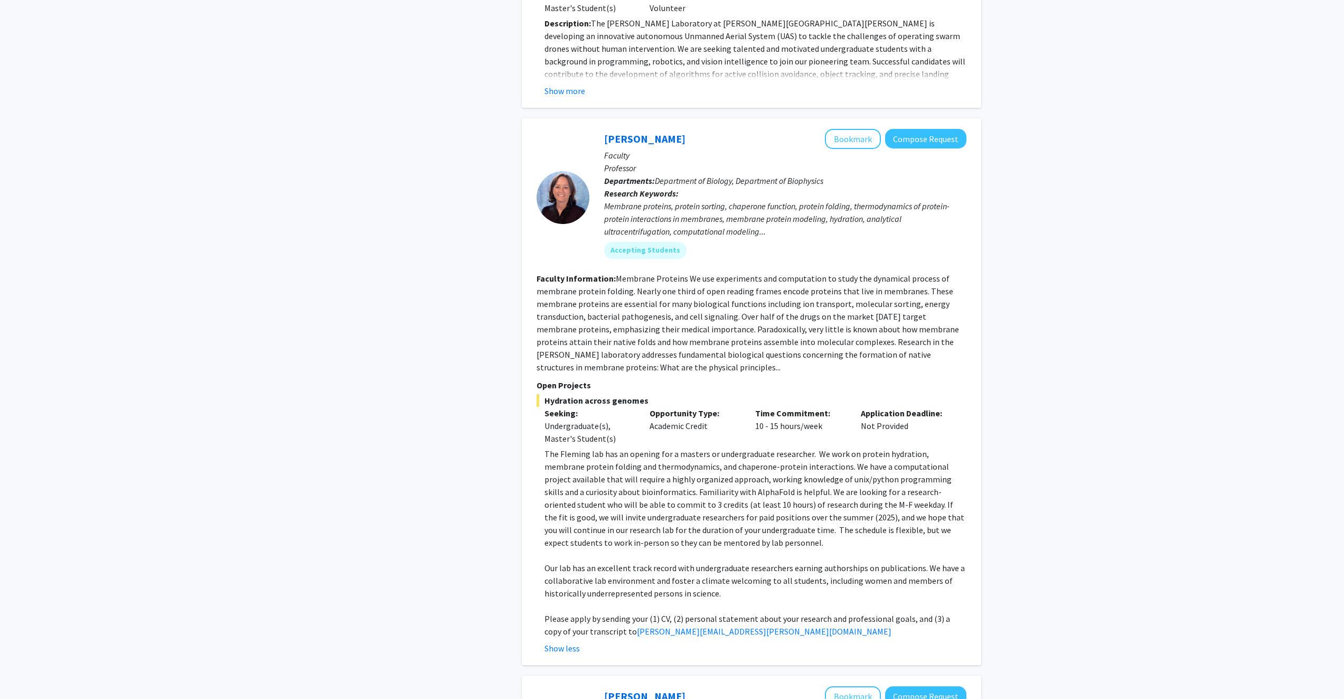
scroll to position [2957, 0]
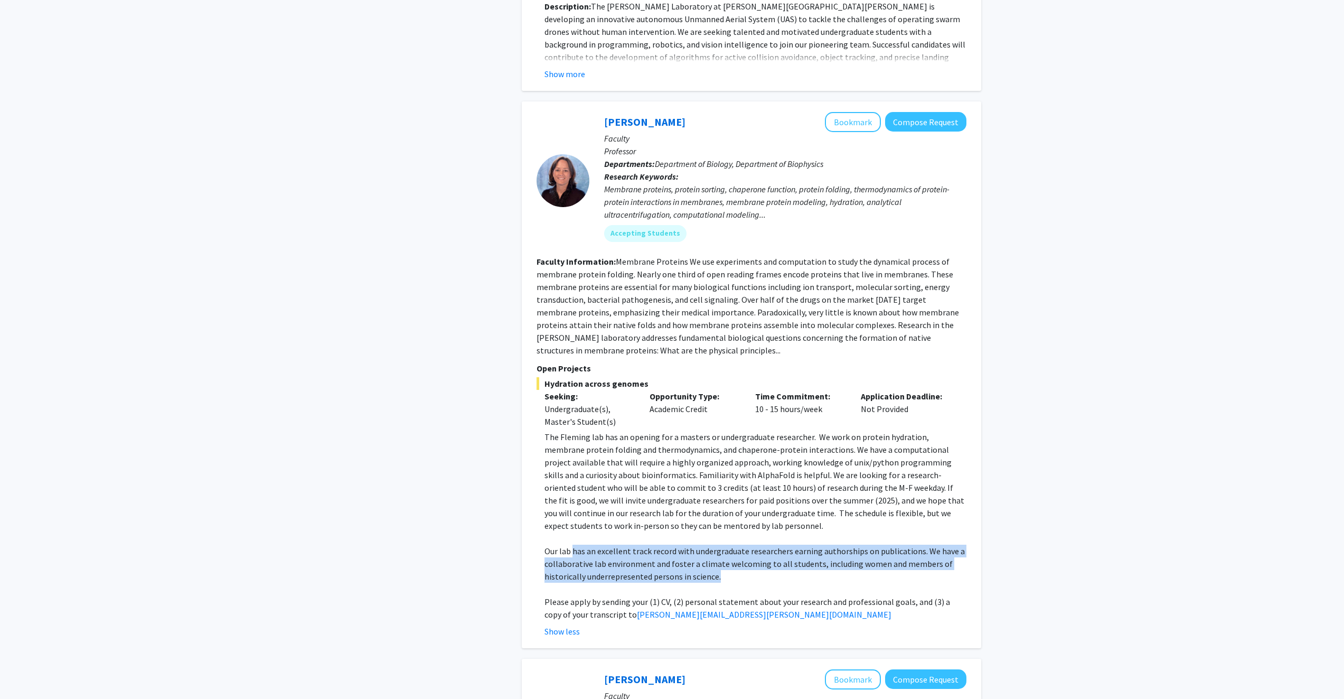
drag, startPoint x: 572, startPoint y: 476, endPoint x: 791, endPoint y: 500, distance: 219.9
click at [791, 544] on p "Our lab has an excellent track record with undergraduate researchers earning au…" at bounding box center [755, 563] width 422 height 38
click at [806, 544] on p "Our lab has an excellent track record with undergraduate researchers earning au…" at bounding box center [755, 563] width 422 height 38
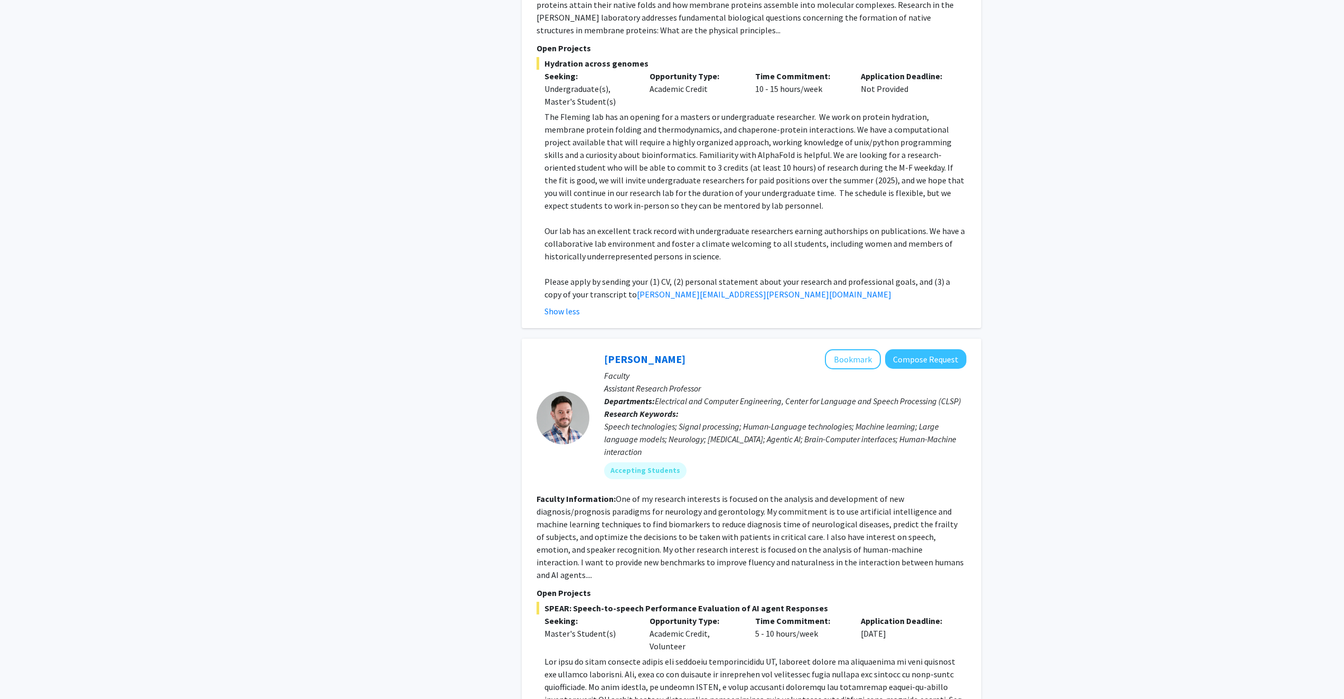
scroll to position [3326, 0]
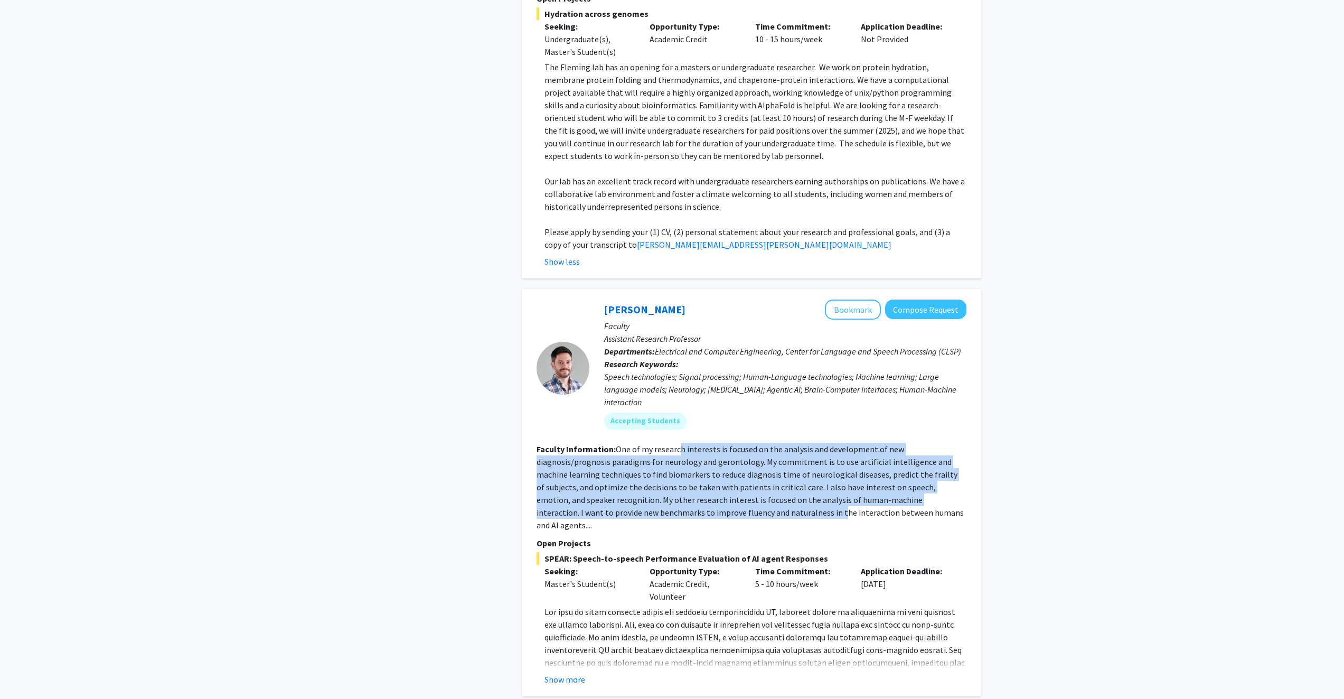
drag, startPoint x: 676, startPoint y: 372, endPoint x: 734, endPoint y: 436, distance: 87.1
click at [734, 443] on fg-read-more "One of my research interests is focused on the analysis and development of new …" at bounding box center [749, 486] width 427 height 87
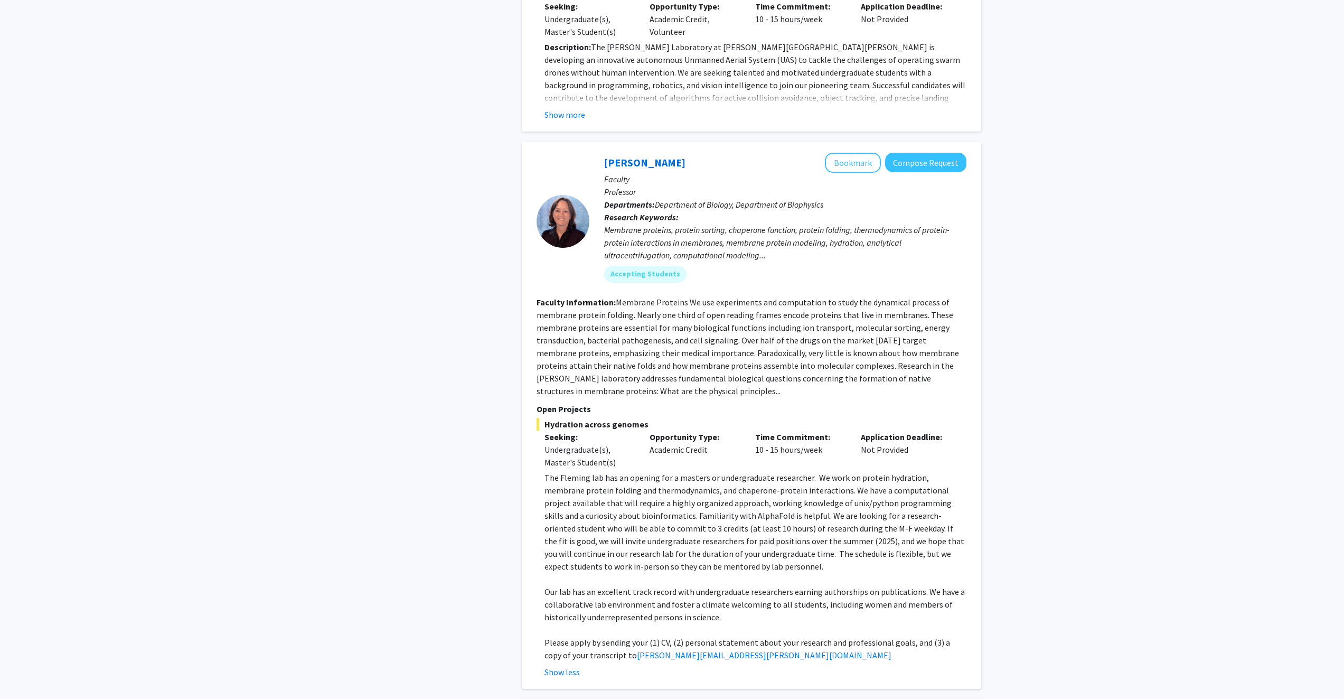
scroll to position [2904, 0]
